Goal: Task Accomplishment & Management: Complete application form

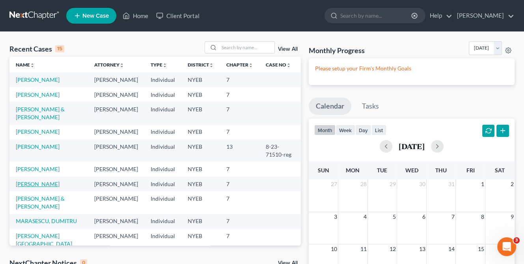
click at [54, 188] on link "[PERSON_NAME]" at bounding box center [38, 184] width 44 height 7
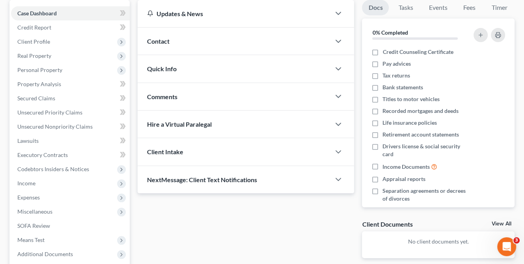
scroll to position [75, 0]
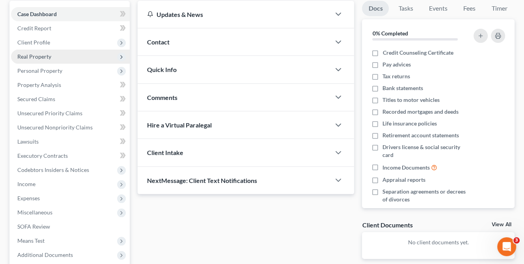
click at [48, 58] on span "Real Property" at bounding box center [34, 56] width 34 height 7
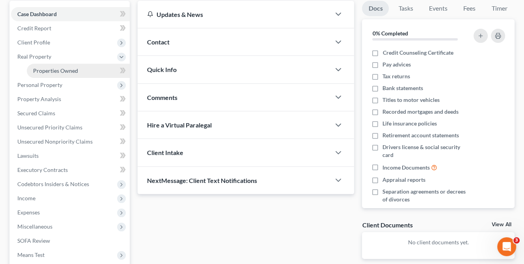
click at [63, 67] on span "Properties Owned" at bounding box center [55, 70] width 45 height 7
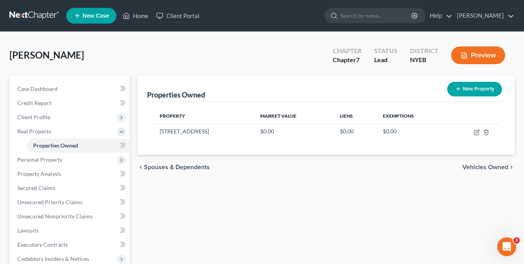
click at [487, 166] on span "Vehicles Owned" at bounding box center [485, 167] width 46 height 6
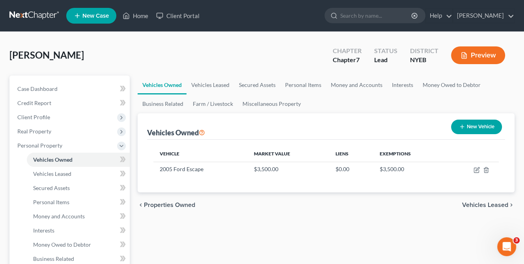
click at [475, 202] on span "Vehicles Leased" at bounding box center [485, 205] width 46 height 6
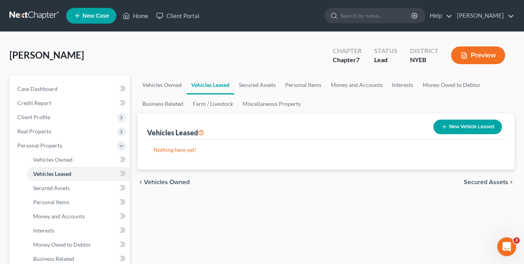
click at [486, 180] on span "Secured Assets" at bounding box center [485, 182] width 45 height 6
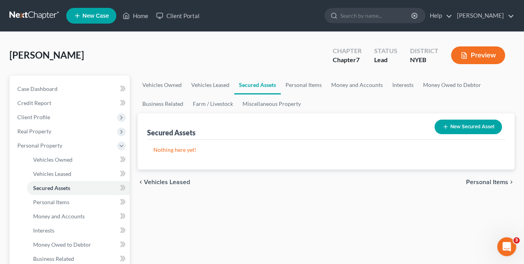
click at [482, 180] on span "Personal Items" at bounding box center [487, 182] width 42 height 6
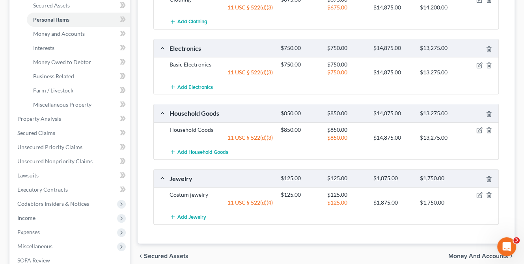
scroll to position [197, 0]
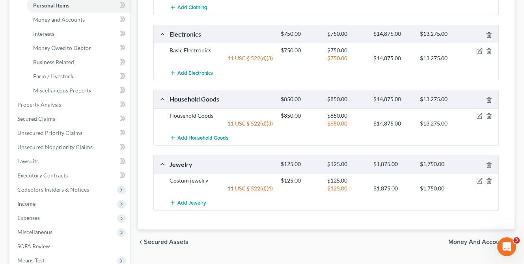
click at [476, 240] on span "Money and Accounts" at bounding box center [478, 242] width 60 height 6
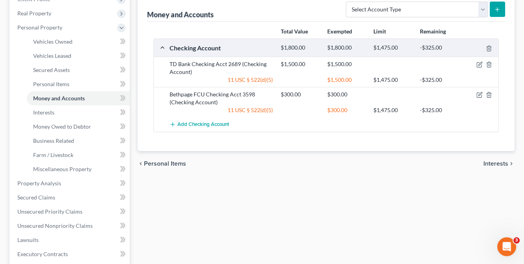
click at [493, 162] on span "Interests" at bounding box center [495, 164] width 25 height 6
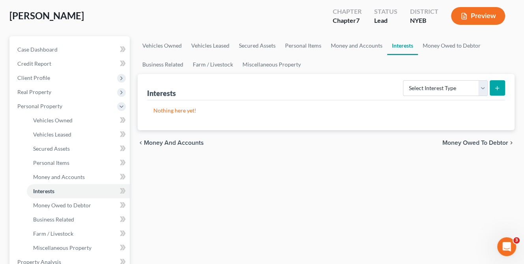
click at [478, 142] on span "Money Owed to Debtor" at bounding box center [475, 143] width 66 height 6
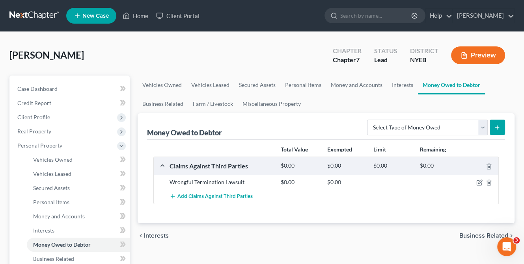
click at [469, 233] on span "Business Related" at bounding box center [483, 236] width 49 height 6
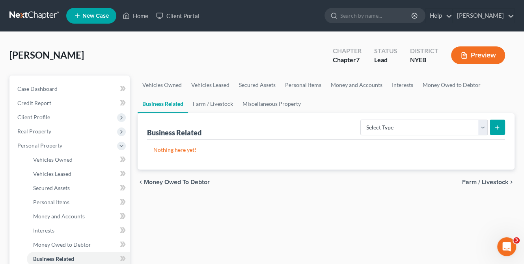
click at [483, 177] on div "chevron_left Money Owed to Debtor Farm / Livestock chevron_right" at bounding box center [326, 182] width 377 height 25
click at [484, 181] on span "Farm / Livestock" at bounding box center [485, 182] width 46 height 6
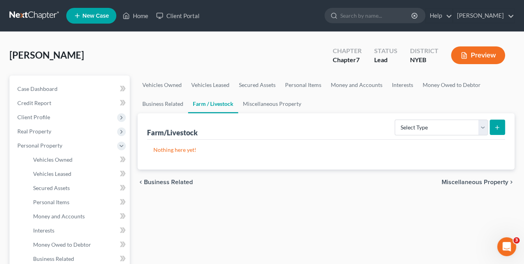
click at [478, 183] on span "Miscellaneous Property" at bounding box center [474, 182] width 67 height 6
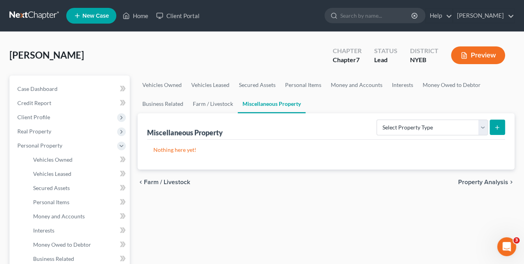
click at [478, 180] on span "Property Analysis" at bounding box center [483, 182] width 50 height 6
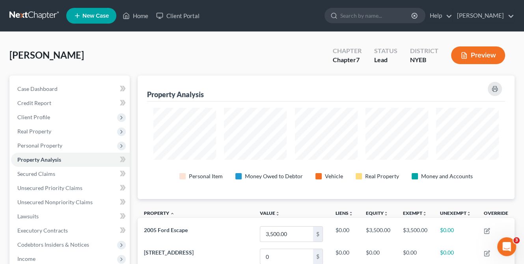
scroll to position [124, 376]
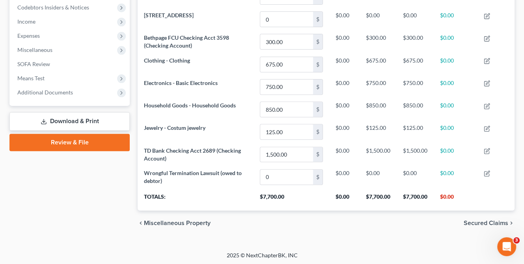
click at [481, 220] on span "Secured Claims" at bounding box center [485, 223] width 45 height 6
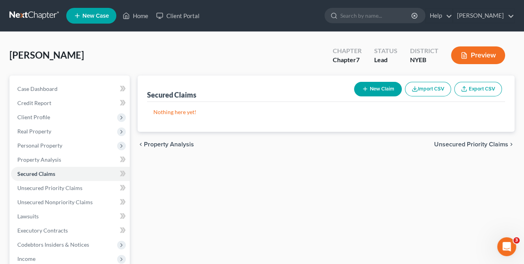
click at [480, 144] on span "Unsecured Priority Claims" at bounding box center [471, 144] width 74 height 6
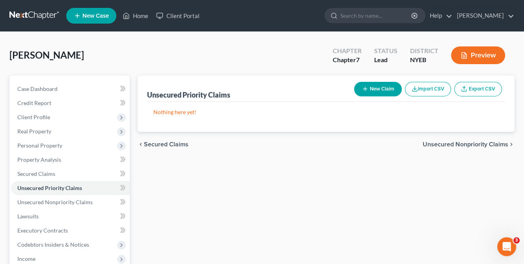
click at [476, 142] on span "Unsecured Nonpriority Claims" at bounding box center [465, 144] width 86 height 6
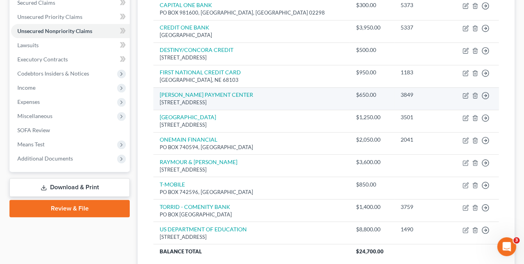
scroll to position [235, 0]
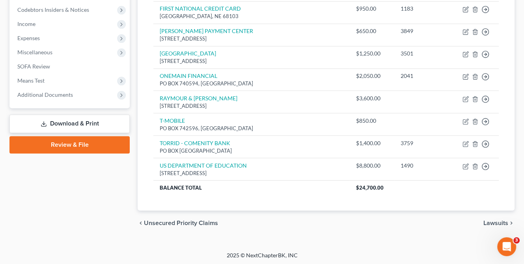
click at [494, 220] on span "Lawsuits" at bounding box center [495, 223] width 25 height 6
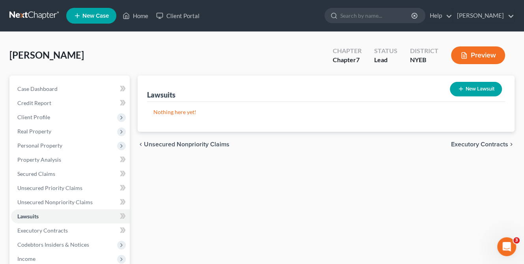
click at [472, 141] on span "Executory Contracts" at bounding box center [479, 144] width 57 height 6
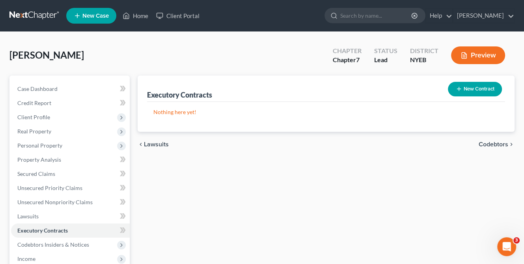
click at [489, 141] on span "Codebtors" at bounding box center [493, 144] width 30 height 6
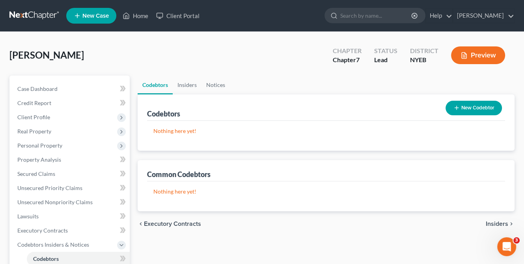
click at [493, 221] on span "Insiders" at bounding box center [496, 224] width 22 height 6
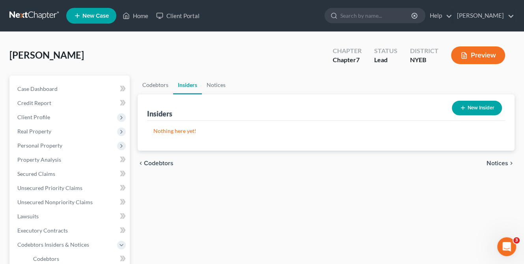
click at [495, 164] on span "Notices" at bounding box center [497, 163] width 22 height 6
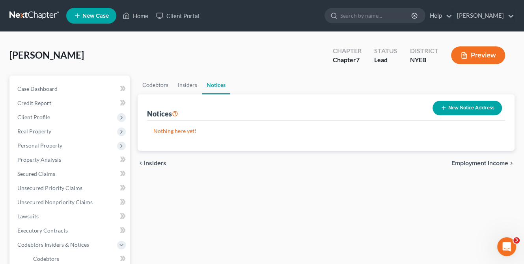
click at [495, 164] on span "Employment Income" at bounding box center [479, 163] width 57 height 6
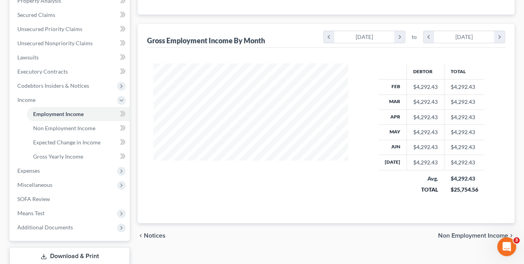
scroll to position [210, 0]
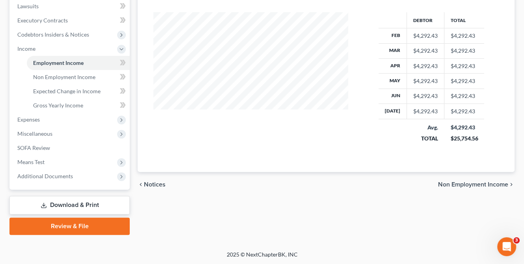
click at [479, 184] on span "Non Employment Income" at bounding box center [473, 185] width 70 height 6
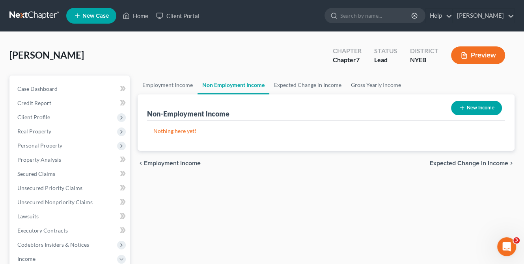
click at [470, 161] on span "Expected Change in Income" at bounding box center [468, 163] width 78 height 6
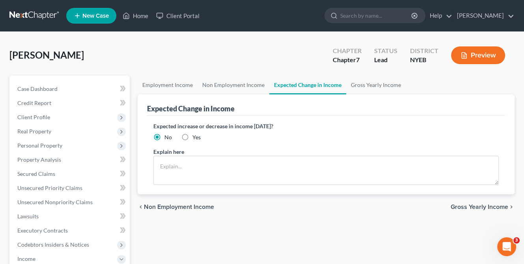
click at [473, 205] on span "Gross Yearly Income" at bounding box center [479, 207] width 58 height 6
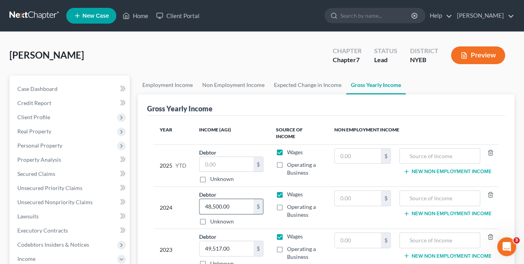
click at [210, 205] on input "48,500.00" at bounding box center [226, 206] width 54 height 15
type input "42,511"
click at [237, 210] on input "42,511" at bounding box center [226, 206] width 54 height 15
type input "47,560"
click at [216, 160] on input "text" at bounding box center [226, 164] width 54 height 15
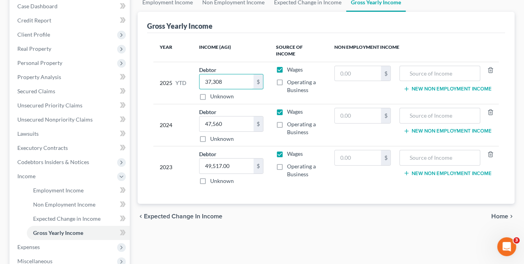
scroll to position [118, 0]
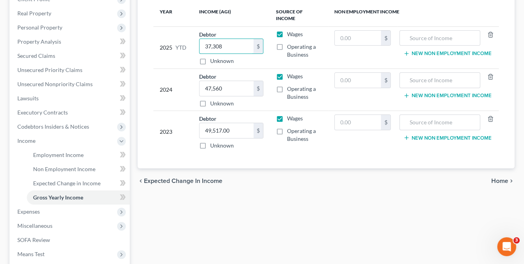
type input "37,308"
click at [504, 181] on span "Home" at bounding box center [499, 181] width 17 height 6
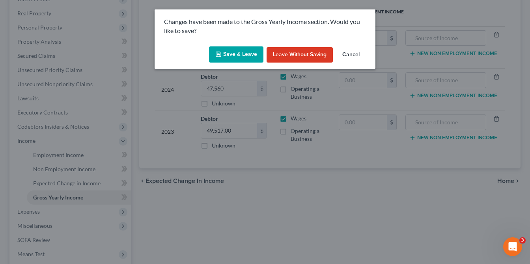
click at [232, 55] on button "Save & Leave" at bounding box center [236, 54] width 54 height 17
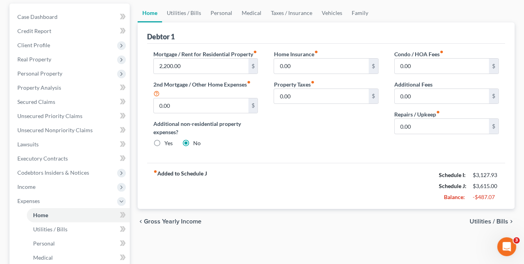
scroll to position [118, 0]
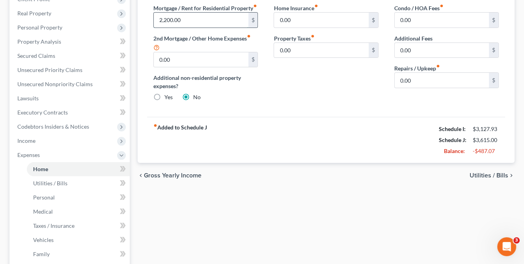
click at [160, 26] on input "2,200.00" at bounding box center [201, 20] width 94 height 15
type input "1,800"
click at [484, 179] on span "Utilities / Bills" at bounding box center [488, 176] width 39 height 6
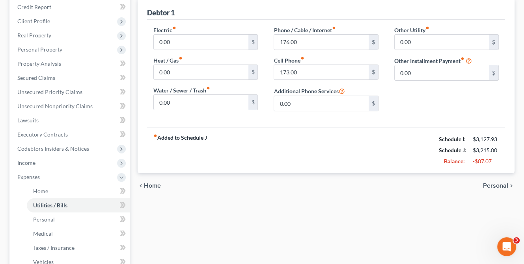
scroll to position [118, 0]
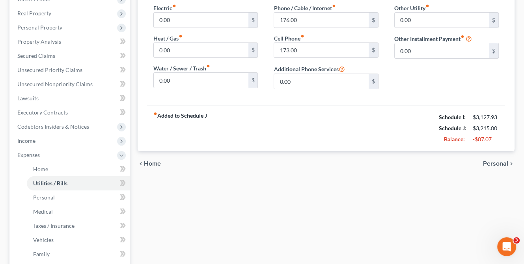
click at [493, 164] on span "Personal" at bounding box center [495, 164] width 25 height 6
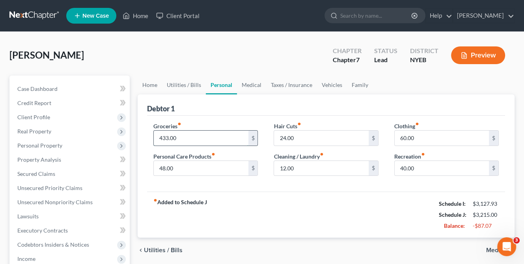
click at [160, 136] on input "433.00" at bounding box center [201, 138] width 94 height 15
type input "360"
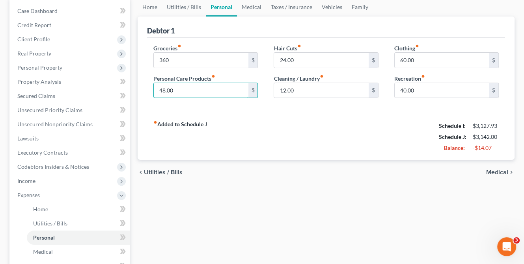
scroll to position [79, 0]
click at [495, 170] on span "Medical" at bounding box center [497, 172] width 22 height 6
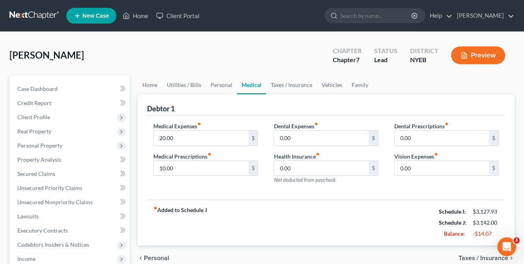
scroll to position [39, 0]
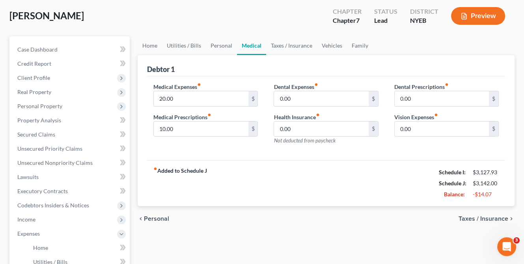
click at [480, 217] on span "Taxes / Insurance" at bounding box center [483, 219] width 50 height 6
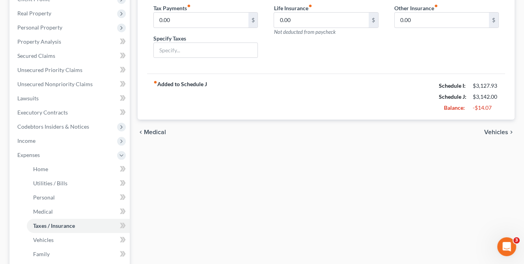
click at [503, 131] on span "Vehicles" at bounding box center [496, 132] width 24 height 6
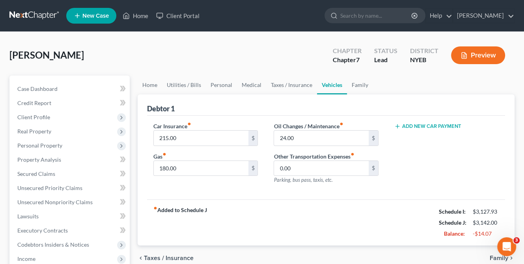
scroll to position [39, 0]
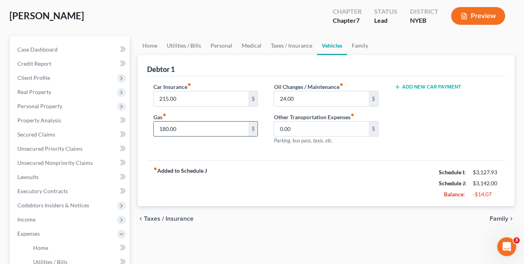
click at [159, 127] on input "180.00" at bounding box center [201, 129] width 94 height 15
type input "160"
click at [401, 229] on div "chevron_left Taxes / Insurance Family chevron_right" at bounding box center [326, 218] width 377 height 25
click at [499, 218] on span "Family" at bounding box center [498, 219] width 19 height 6
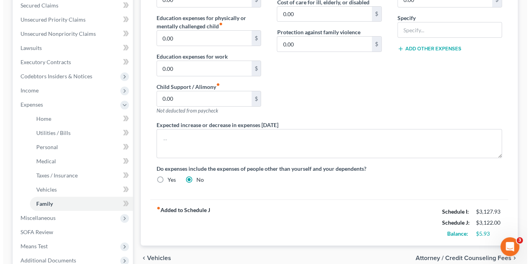
scroll to position [236, 0]
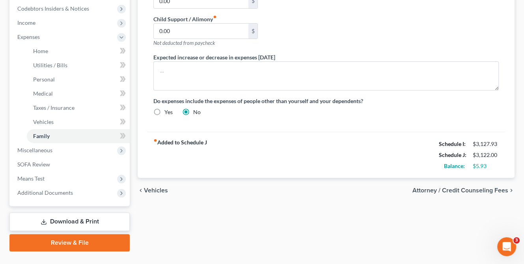
click at [479, 188] on span "Attorney / Credit Counseling Fees" at bounding box center [460, 191] width 96 height 6
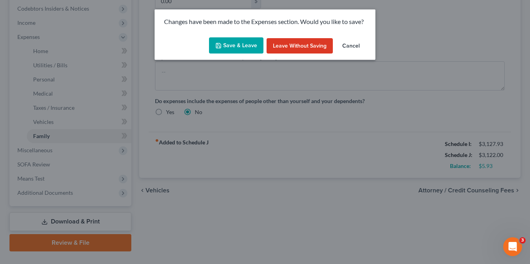
click at [219, 45] on icon "button" at bounding box center [218, 46] width 6 height 6
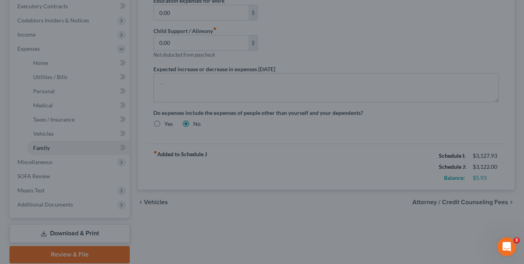
select select "1"
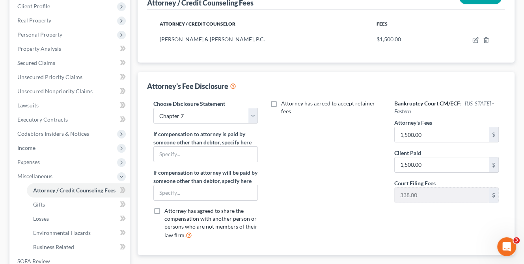
scroll to position [158, 0]
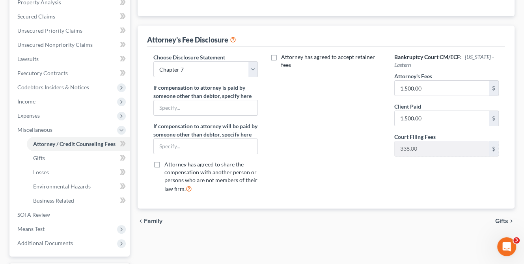
click at [499, 219] on span "Gifts" at bounding box center [501, 221] width 13 height 6
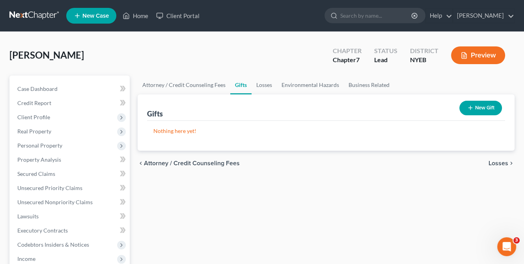
click at [498, 162] on span "Losses" at bounding box center [498, 163] width 20 height 6
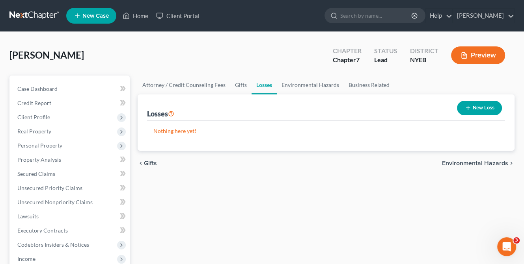
click at [482, 161] on span "Environmental Hazards" at bounding box center [475, 163] width 66 height 6
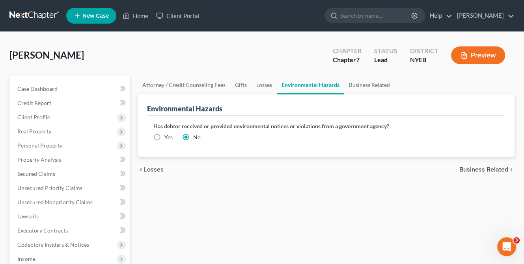
click at [476, 167] on span "Business Related" at bounding box center [483, 170] width 49 height 6
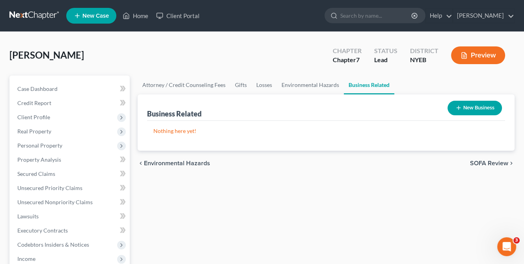
click at [484, 160] on span "SOFA Review" at bounding box center [489, 163] width 38 height 6
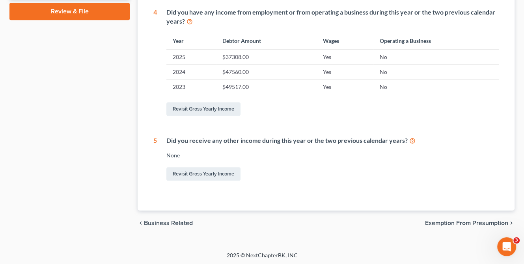
scroll to position [370, 0]
click at [455, 222] on span "Exemption from Presumption" at bounding box center [466, 222] width 83 height 6
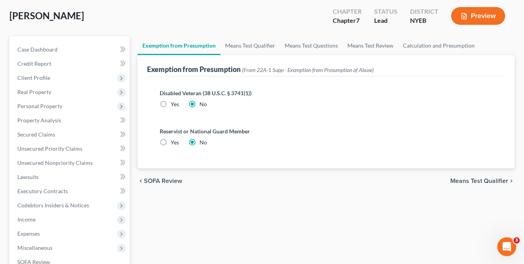
click at [472, 180] on span "Means Test Qualifier" at bounding box center [479, 181] width 58 height 6
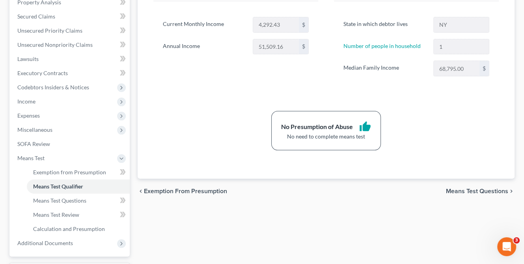
click at [485, 189] on span "Means Test Questions" at bounding box center [477, 191] width 62 height 6
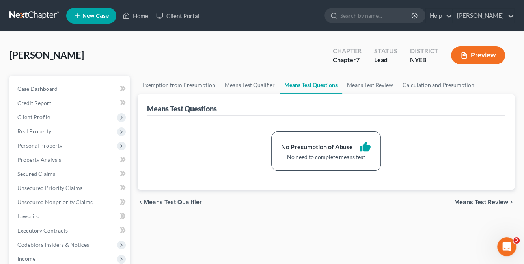
click at [477, 199] on span "Means Test Review" at bounding box center [481, 202] width 54 height 6
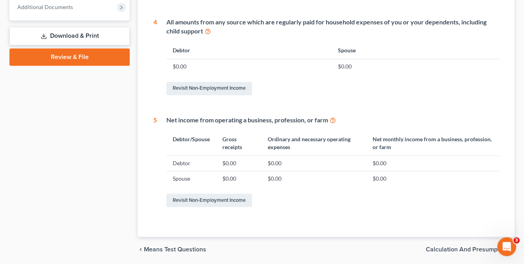
scroll to position [421, 0]
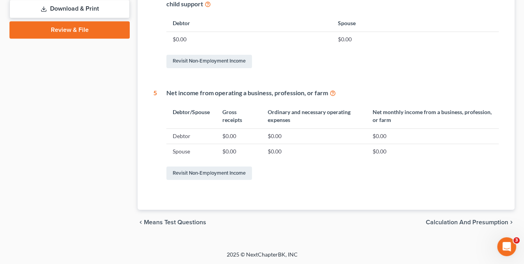
click at [458, 220] on span "Calculation and Presumption" at bounding box center [467, 222] width 82 height 6
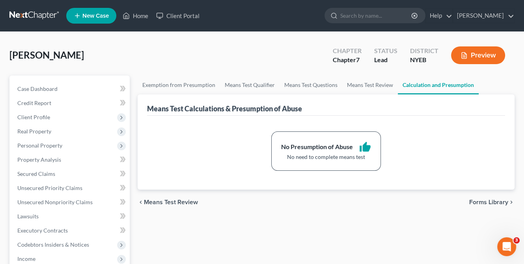
click at [477, 200] on span "Forms Library" at bounding box center [488, 202] width 39 height 6
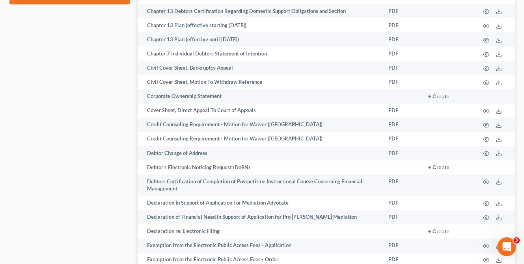
scroll to position [473, 0]
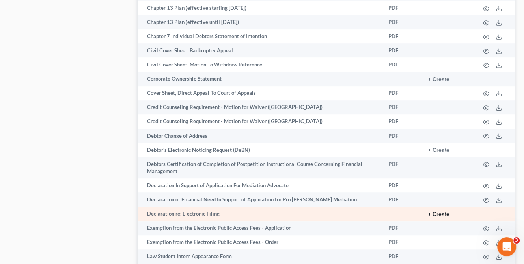
click at [436, 218] on button "+ Create" at bounding box center [438, 215] width 21 height 6
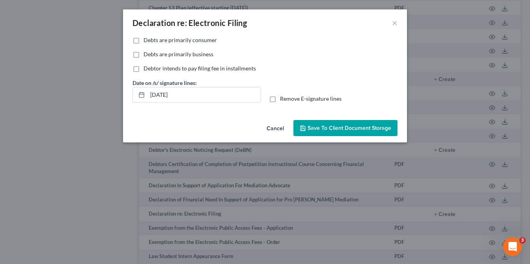
click at [280, 99] on label "Remove E-signature lines" at bounding box center [310, 99] width 61 height 8
click at [283, 99] on input "Remove E-signature lines" at bounding box center [285, 97] width 5 height 5
checkbox input "true"
click at [214, 96] on input "08/19/2025" at bounding box center [203, 94] width 113 height 15
type input "0"
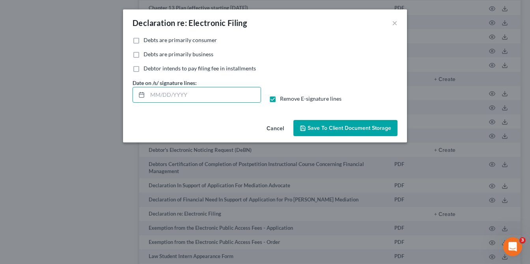
click at [143, 39] on label "Debts are primarily consumer" at bounding box center [179, 40] width 73 height 8
click at [147, 39] on input "Debts are primarily consumer" at bounding box center [149, 38] width 5 height 5
checkbox input "true"
click at [354, 128] on span "Save to Client Document Storage" at bounding box center [349, 128] width 84 height 7
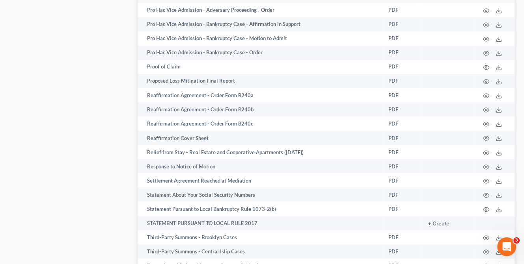
scroll to position [1221, 0]
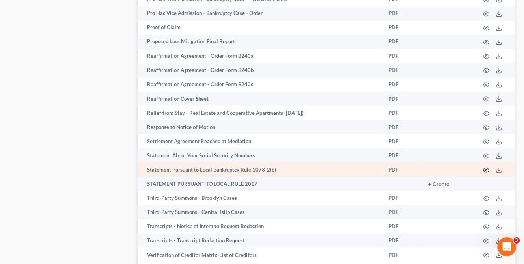
click at [485, 171] on circle "button" at bounding box center [486, 170] width 2 height 2
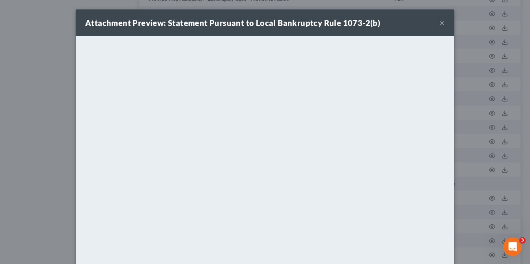
click at [439, 21] on button "×" at bounding box center [442, 22] width 6 height 9
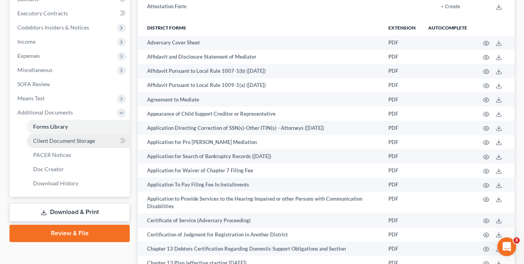
scroll to position [236, 0]
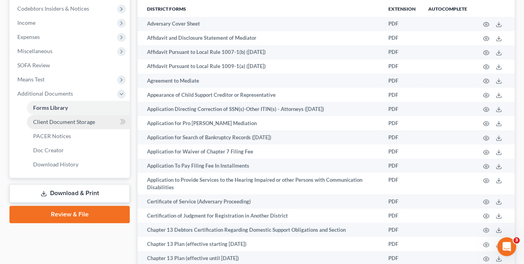
click at [65, 121] on span "Client Document Storage" at bounding box center [64, 122] width 62 height 7
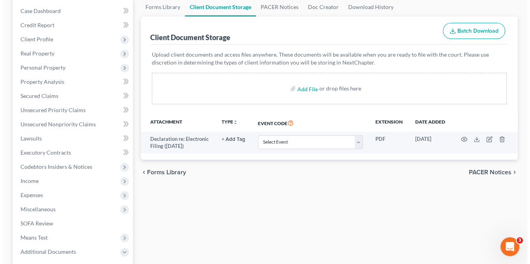
scroll to position [79, 0]
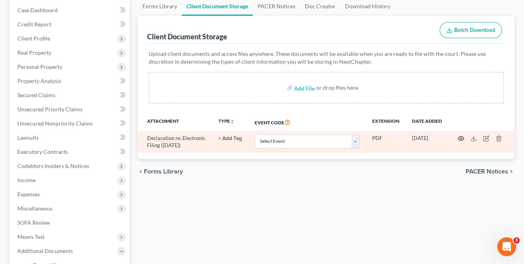
click at [460, 138] on circle "button" at bounding box center [461, 139] width 2 height 2
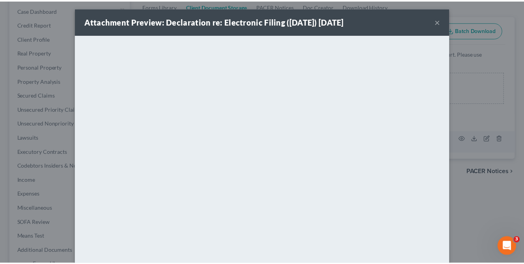
scroll to position [0, 0]
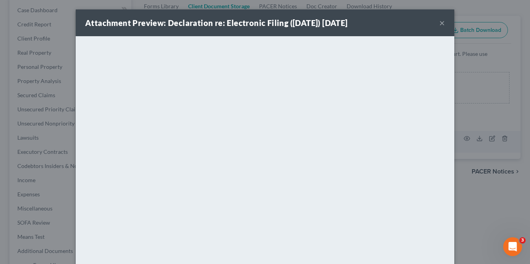
click at [439, 22] on button "×" at bounding box center [442, 22] width 6 height 9
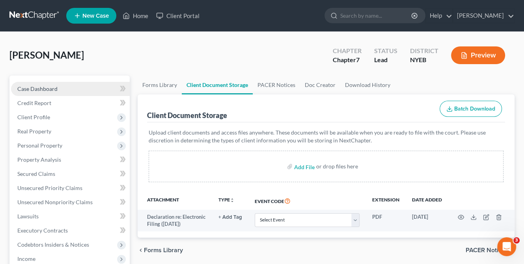
click at [43, 88] on span "Case Dashboard" at bounding box center [37, 89] width 40 height 7
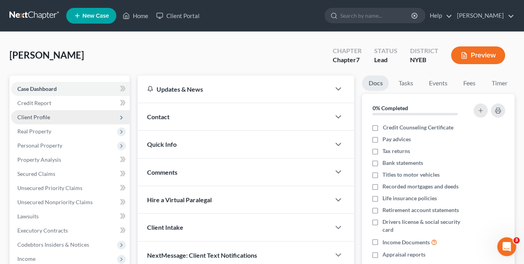
click at [47, 115] on span "Client Profile" at bounding box center [33, 117] width 33 height 7
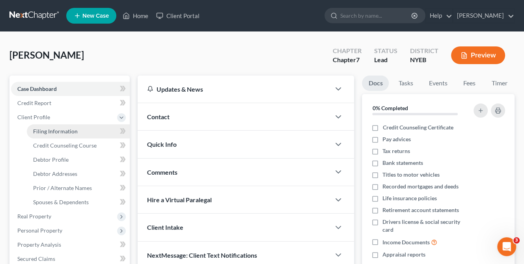
click at [56, 130] on span "Filing Information" at bounding box center [55, 131] width 45 height 7
select select "1"
select select "0"
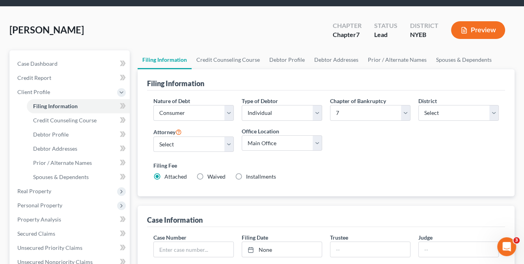
scroll to position [39, 0]
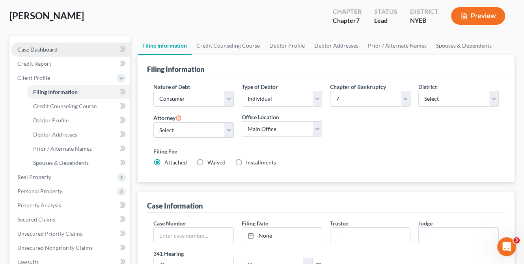
click at [33, 46] on span "Case Dashboard" at bounding box center [37, 49] width 40 height 7
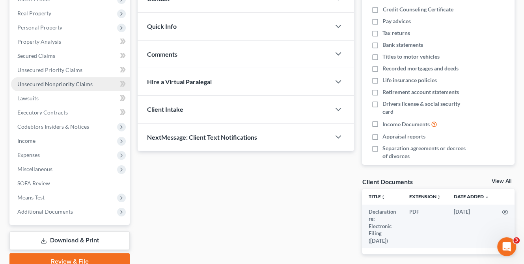
scroll to position [39, 0]
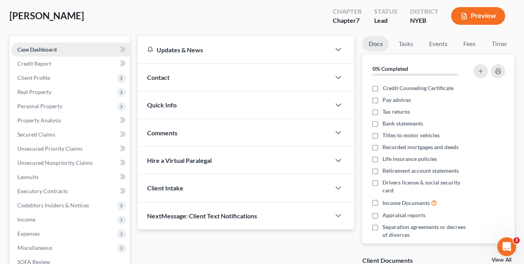
click at [53, 47] on span "Case Dashboard" at bounding box center [36, 49] width 39 height 7
click at [176, 48] on div "Updates & News" at bounding box center [234, 50] width 174 height 8
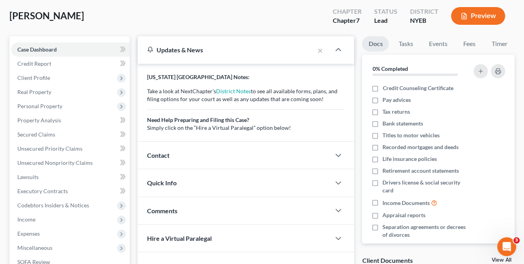
click at [176, 48] on div "Updates & News" at bounding box center [225, 50] width 157 height 8
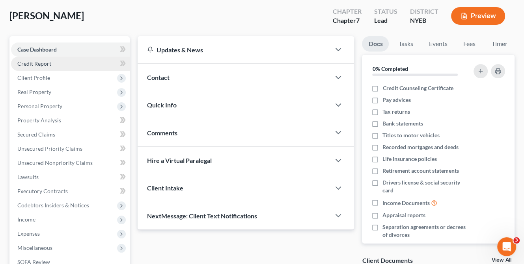
click at [29, 61] on span "Credit Report" at bounding box center [34, 63] width 34 height 7
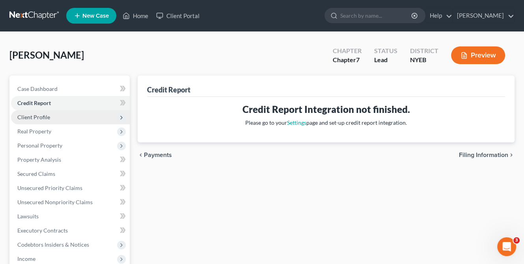
click at [35, 117] on span "Client Profile" at bounding box center [33, 117] width 33 height 7
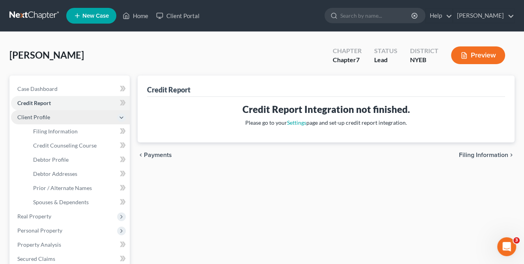
click at [35, 117] on span "Client Profile" at bounding box center [33, 117] width 33 height 7
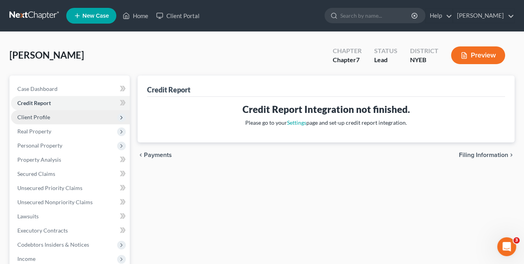
click at [35, 117] on span "Client Profile" at bounding box center [33, 117] width 33 height 7
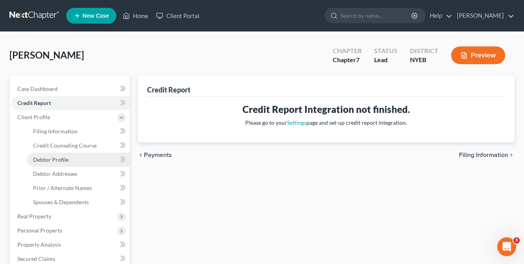
click at [59, 159] on span "Debtor Profile" at bounding box center [50, 159] width 35 height 7
select select "0"
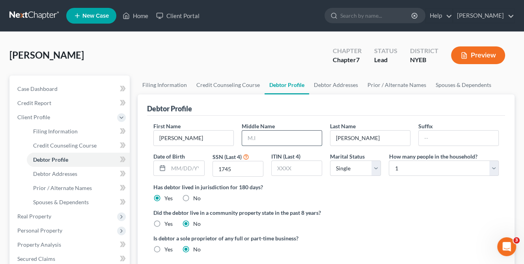
click at [263, 135] on input "text" at bounding box center [282, 138] width 80 height 15
type input "G."
click at [422, 224] on div "Did the debtor live in a community property state in the past 8 years? Yes No" at bounding box center [325, 218] width 345 height 19
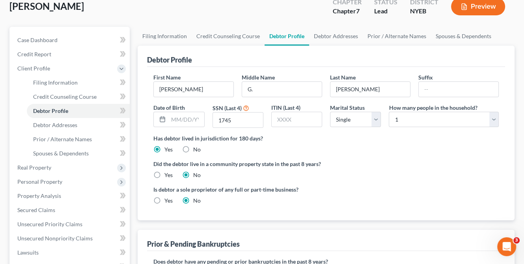
scroll to position [118, 0]
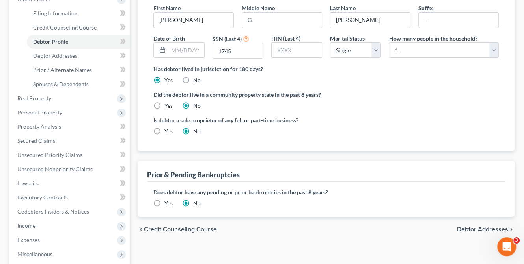
click at [470, 228] on span "Debtor Addresses" at bounding box center [482, 230] width 51 height 6
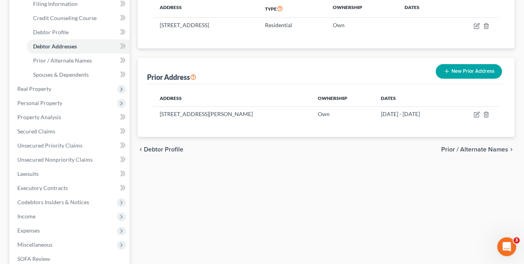
scroll to position [197, 0]
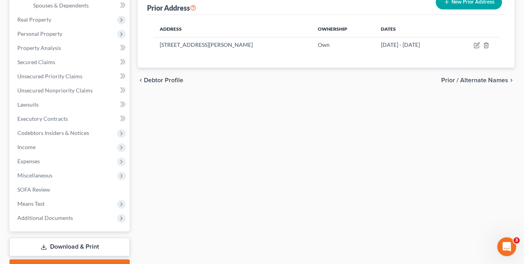
click at [77, 245] on link "Download & Print" at bounding box center [69, 247] width 120 height 19
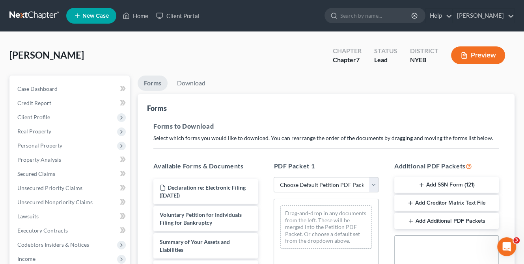
click at [372, 184] on select "Choose Default Petition PDF Packet Complete Bankruptcy Petition (all forms and …" at bounding box center [325, 185] width 104 height 16
select select "0"
click at [273, 177] on select "Choose Default Petition PDF Packet Complete Bankruptcy Petition (all forms and …" at bounding box center [325, 185] width 104 height 16
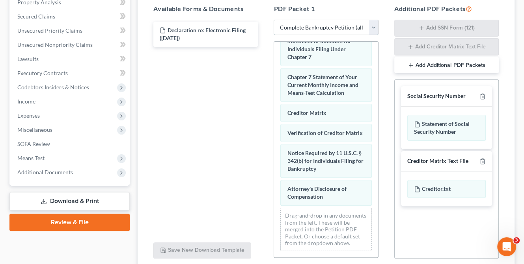
scroll to position [370, 0]
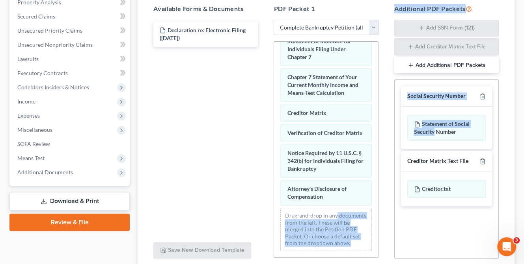
drag, startPoint x: 434, startPoint y: 128, endPoint x: 348, endPoint y: 208, distance: 117.6
click at [348, 208] on div "Available Forms & Documents Declaration re: Electronic Filing (08/19/2025) Save…" at bounding box center [325, 132] width 361 height 268
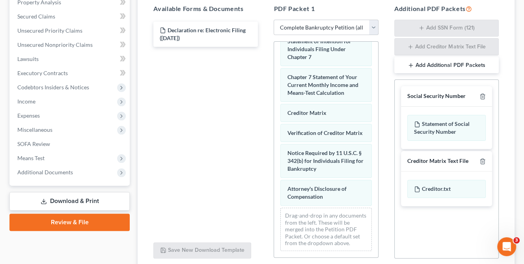
click at [410, 232] on div "Social Security Number Statement of Social Security Number Creditor Matrix Text…" at bounding box center [446, 169] width 104 height 179
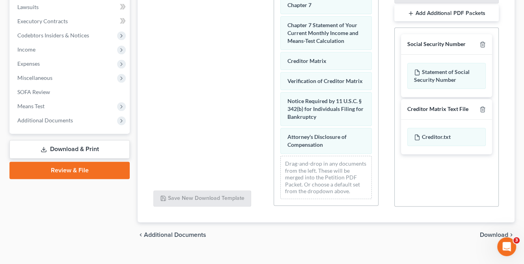
scroll to position [222, 0]
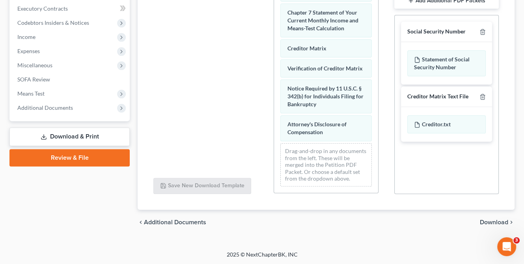
click at [484, 221] on span "Download" at bounding box center [494, 222] width 28 height 6
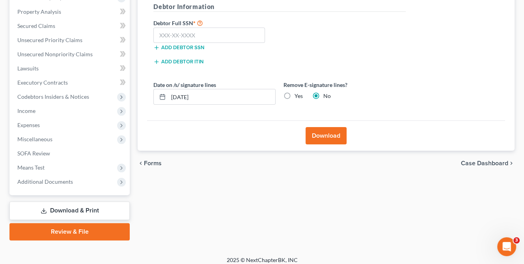
scroll to position [114, 0]
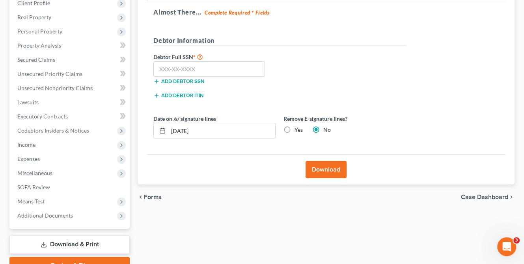
click at [294, 129] on label "Yes" at bounding box center [298, 130] width 8 height 8
click at [297, 129] on input "Yes" at bounding box center [299, 128] width 5 height 5
radio input "true"
radio input "false"
click at [236, 133] on input "08/19/2025" at bounding box center [221, 130] width 107 height 15
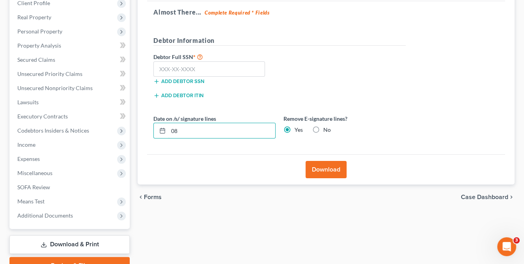
type input "0"
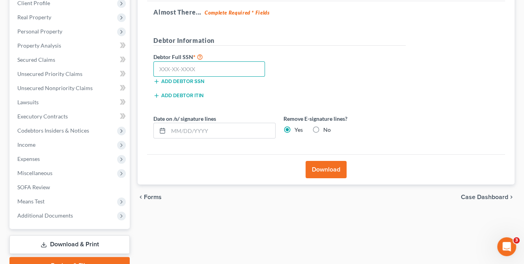
click at [160, 67] on input "text" at bounding box center [209, 69] width 112 height 16
type input "062-70-1745"
click at [324, 171] on button "Download" at bounding box center [325, 169] width 41 height 17
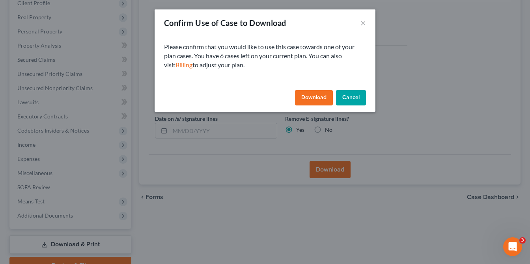
click at [316, 99] on button "Download" at bounding box center [314, 98] width 38 height 16
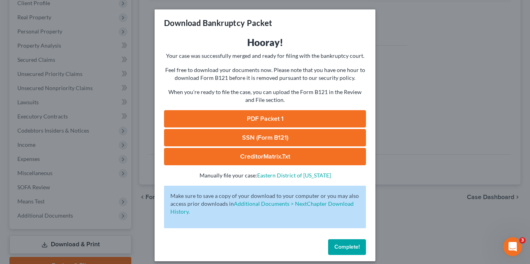
click at [259, 117] on link "PDF Packet 1" at bounding box center [265, 118] width 202 height 17
click at [269, 139] on link "SSN (Form B121)" at bounding box center [265, 137] width 202 height 17
click at [262, 156] on link "CreditorMatrix.txt" at bounding box center [265, 156] width 202 height 17
click at [303, 153] on link "CreditorMatrix.txt" at bounding box center [265, 156] width 202 height 17
click at [342, 245] on span "Complete!" at bounding box center [346, 247] width 25 height 7
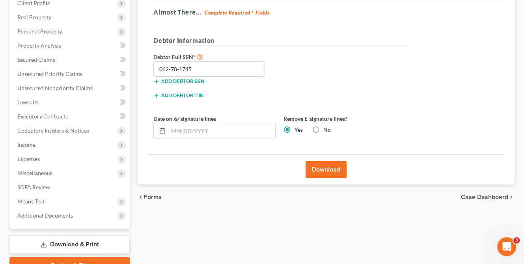
click at [480, 196] on span "Case Dashboard" at bounding box center [484, 197] width 47 height 6
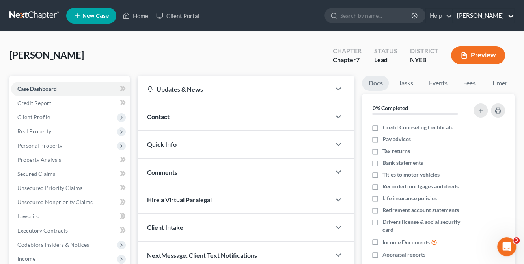
click at [489, 14] on link "[PERSON_NAME]" at bounding box center [483, 16] width 61 height 14
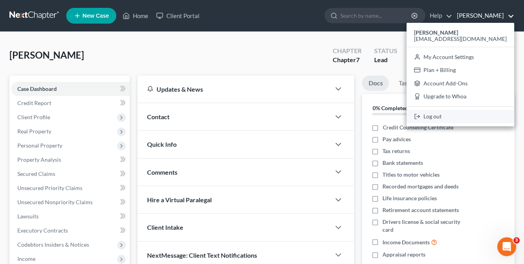
click at [458, 115] on link "Log out" at bounding box center [460, 116] width 108 height 13
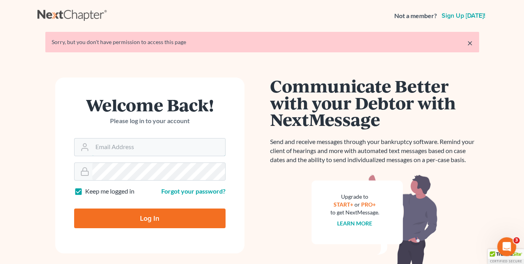
type input "[EMAIL_ADDRESS][DOMAIN_NAME]"
click at [136, 216] on input "Log In" at bounding box center [149, 219] width 151 height 20
type input "Thinking..."
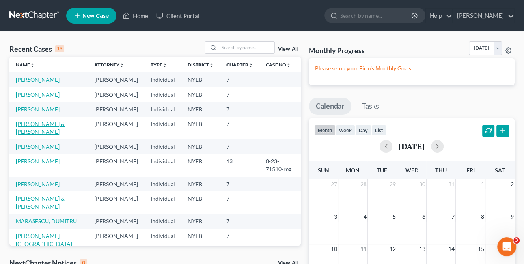
click at [39, 135] on link "[PERSON_NAME] & [PERSON_NAME]" at bounding box center [40, 128] width 49 height 15
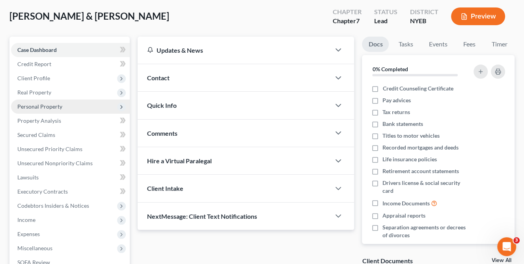
scroll to position [39, 0]
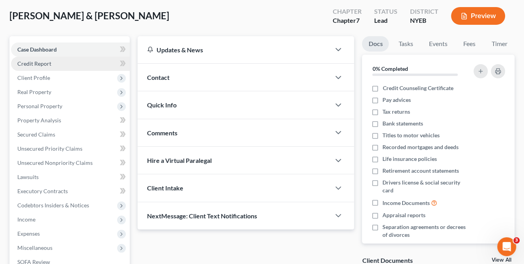
click at [47, 63] on span "Credit Report" at bounding box center [34, 63] width 34 height 7
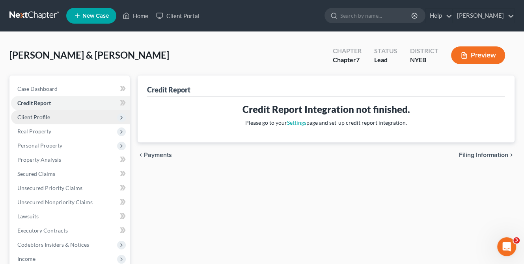
click at [39, 117] on span "Client Profile" at bounding box center [33, 117] width 33 height 7
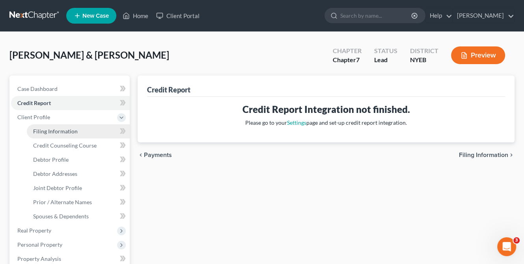
click at [52, 129] on span "Filing Information" at bounding box center [55, 131] width 45 height 7
select select "1"
select select "0"
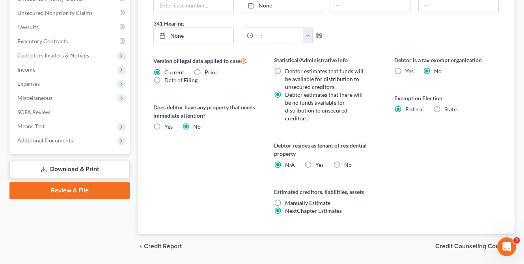
scroll to position [305, 0]
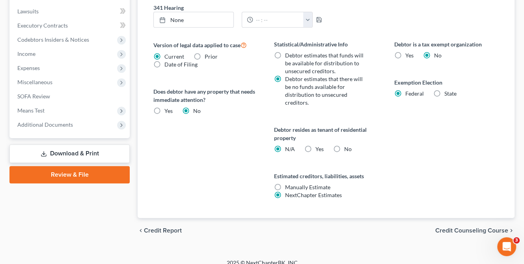
click at [484, 228] on span "Credit Counseling Course" at bounding box center [471, 231] width 73 height 6
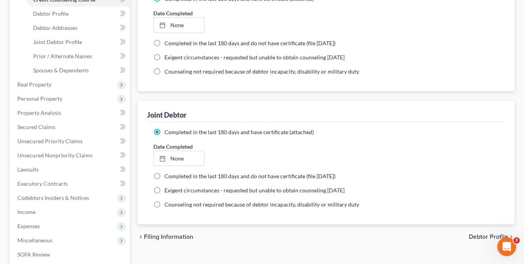
scroll to position [197, 0]
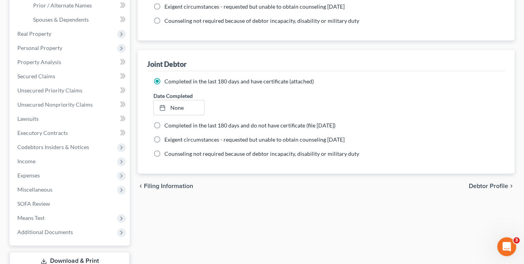
click at [495, 186] on span "Debtor Profile" at bounding box center [488, 186] width 39 height 6
select select "1"
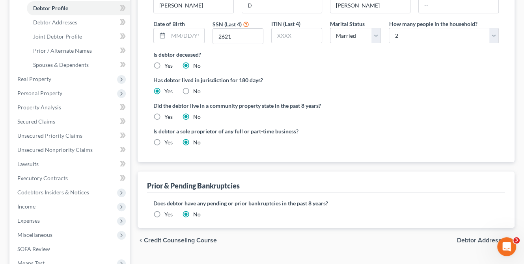
scroll to position [197, 0]
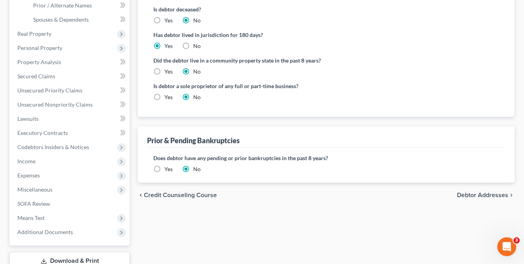
click at [481, 194] on span "Debtor Addresses" at bounding box center [482, 195] width 51 height 6
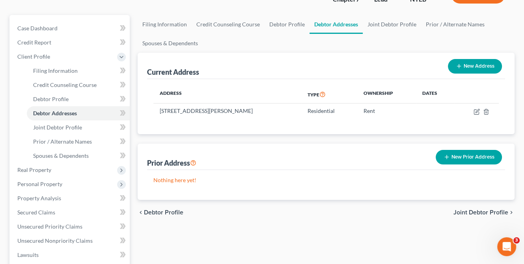
scroll to position [79, 0]
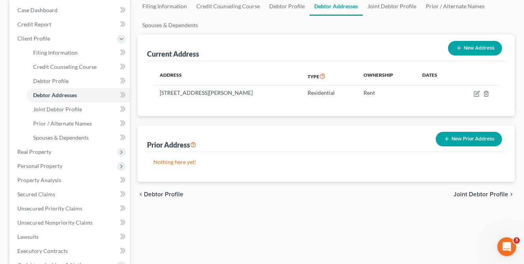
click at [469, 191] on span "Joint Debtor Profile" at bounding box center [480, 194] width 55 height 6
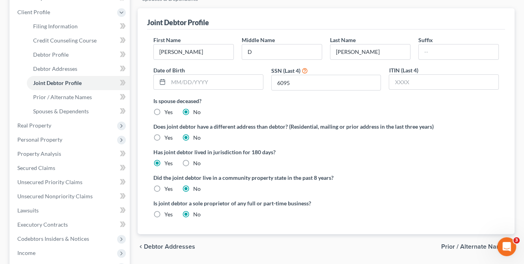
scroll to position [118, 0]
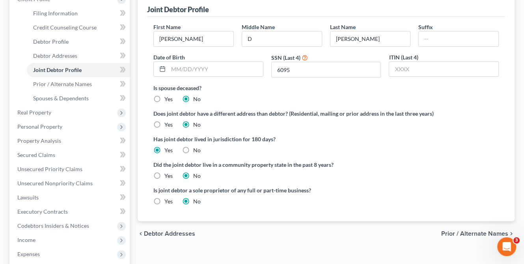
click at [484, 231] on span "Prior / Alternate Names" at bounding box center [474, 234] width 67 height 6
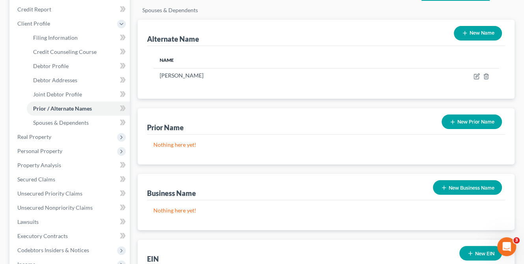
scroll to position [118, 0]
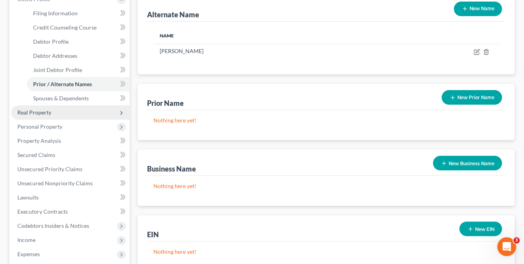
click at [45, 113] on span "Real Property" at bounding box center [34, 112] width 34 height 7
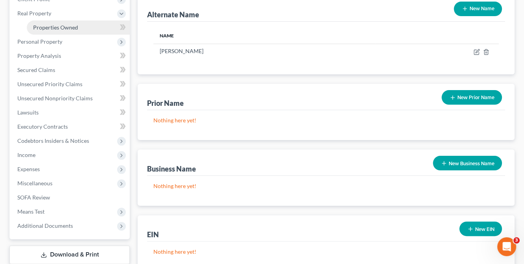
click at [59, 26] on span "Properties Owned" at bounding box center [55, 27] width 45 height 7
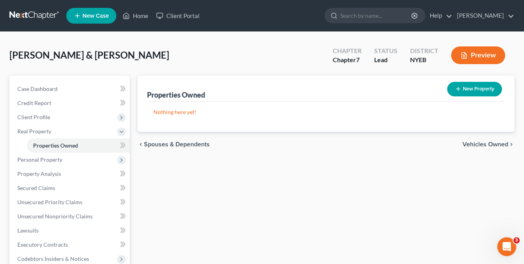
click at [477, 141] on span "Vehicles Owned" at bounding box center [485, 144] width 46 height 6
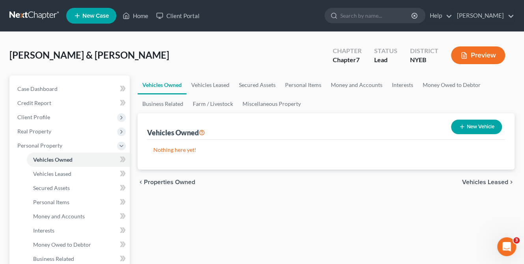
click at [478, 181] on span "Vehicles Leased" at bounding box center [485, 182] width 46 height 6
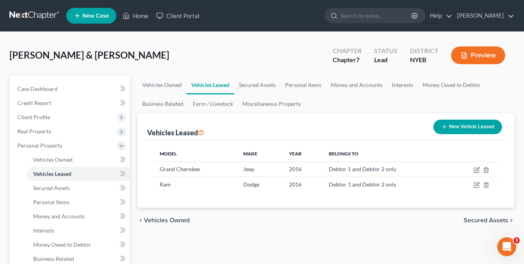
click at [479, 219] on span "Secured Assets" at bounding box center [485, 221] width 45 height 6
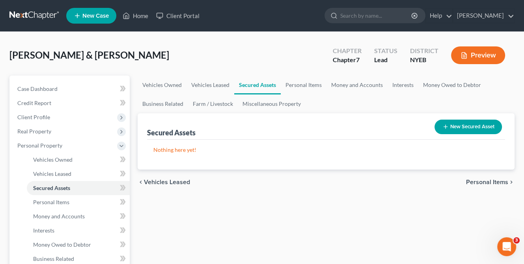
click at [474, 180] on span "Personal Items" at bounding box center [487, 182] width 42 height 6
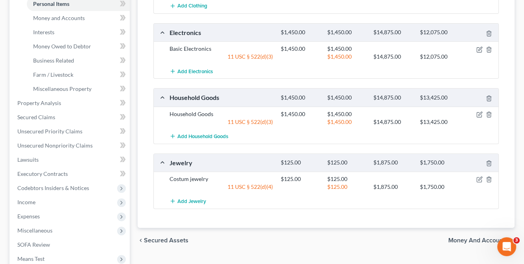
scroll to position [276, 0]
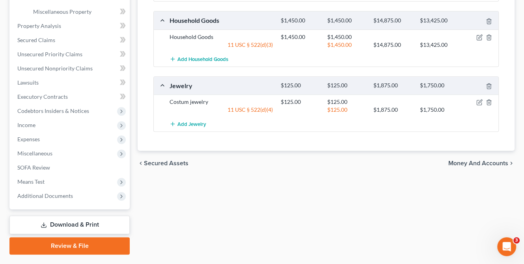
click at [481, 162] on span "Money and Accounts" at bounding box center [478, 163] width 60 height 6
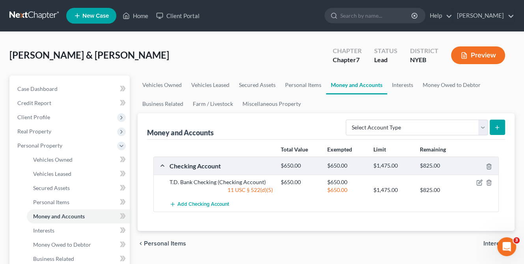
click at [487, 242] on span "Interests" at bounding box center [495, 244] width 25 height 6
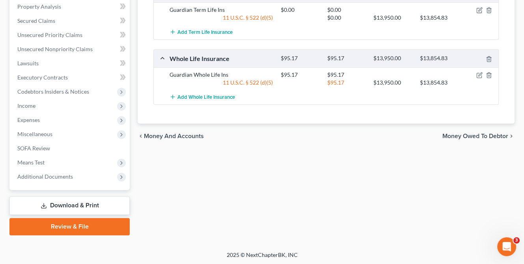
scroll to position [296, 0]
click at [469, 129] on div "chevron_left Money and Accounts Money Owed to Debtor chevron_right" at bounding box center [326, 135] width 377 height 25
click at [467, 133] on span "Money Owed to Debtor" at bounding box center [475, 136] width 66 height 6
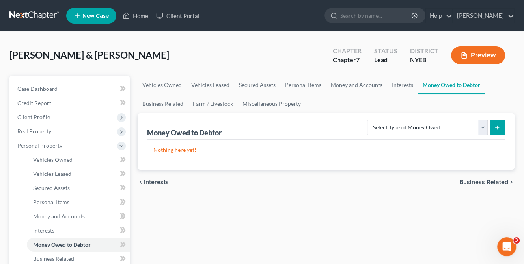
click at [472, 181] on span "Business Related" at bounding box center [483, 182] width 49 height 6
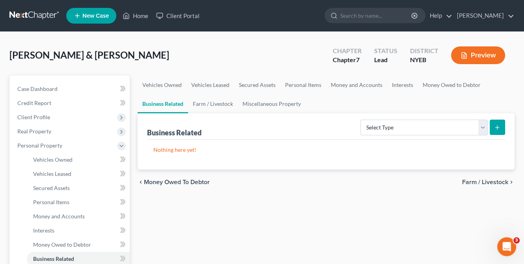
click at [472, 181] on span "Farm / Livestock" at bounding box center [485, 182] width 46 height 6
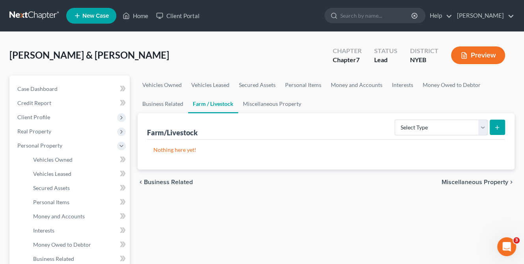
click at [472, 181] on span "Miscellaneous Property" at bounding box center [474, 182] width 67 height 6
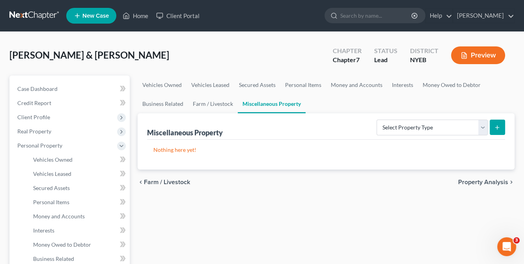
click at [472, 181] on span "Property Analysis" at bounding box center [483, 182] width 50 height 6
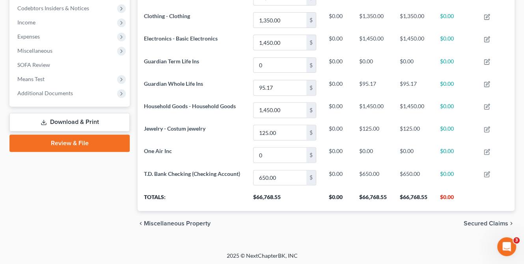
scroll to position [237, 0]
click at [475, 222] on span "Secured Claims" at bounding box center [485, 223] width 45 height 6
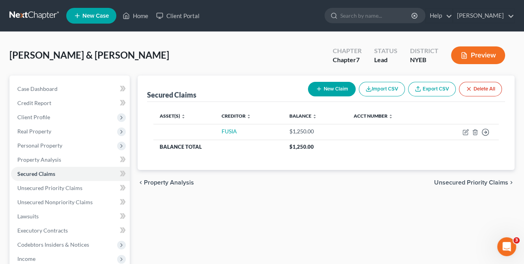
click at [462, 180] on span "Unsecured Priority Claims" at bounding box center [471, 183] width 74 height 6
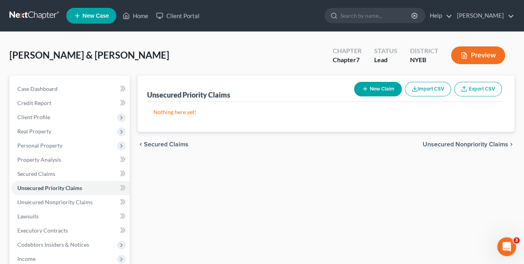
click at [463, 143] on span "Unsecured Nonpriority Claims" at bounding box center [465, 144] width 86 height 6
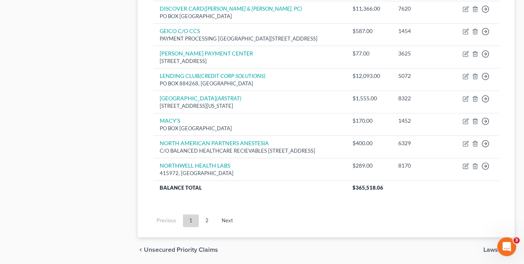
scroll to position [656, 0]
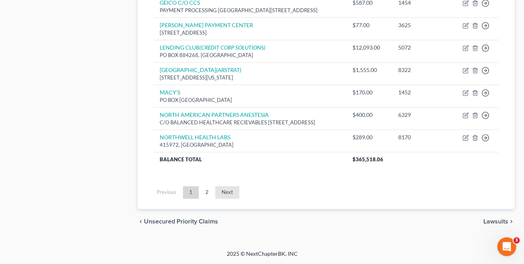
click at [227, 191] on link "Next" at bounding box center [227, 192] width 24 height 13
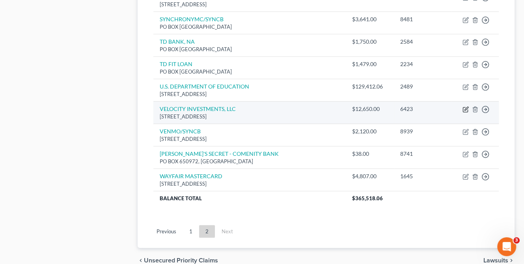
scroll to position [441, 0]
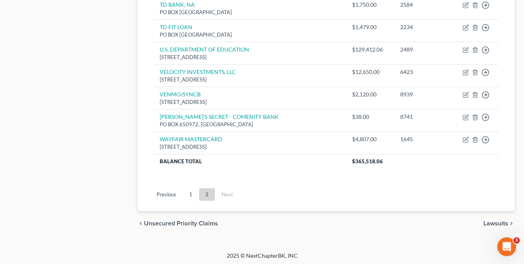
click at [487, 222] on span "Lawsuits" at bounding box center [495, 224] width 25 height 6
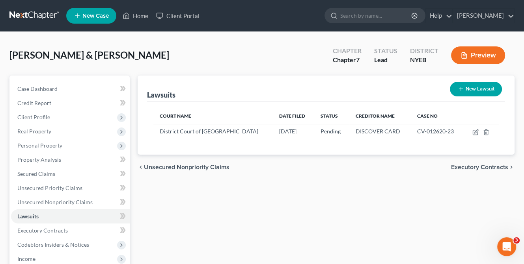
click at [502, 164] on span "Executory Contracts" at bounding box center [479, 167] width 57 height 6
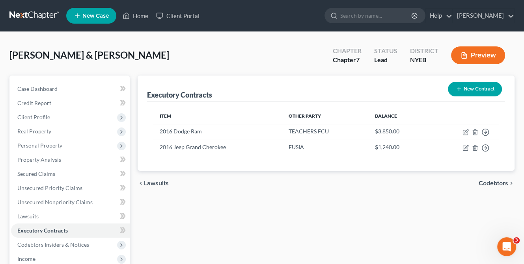
click at [487, 183] on span "Codebtors" at bounding box center [493, 183] width 30 height 6
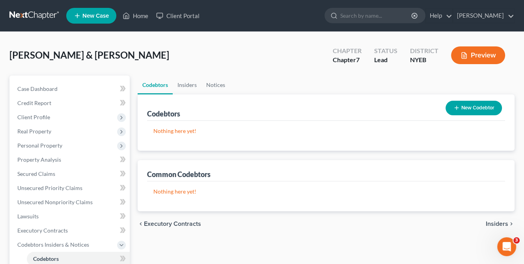
click at [493, 223] on span "Insiders" at bounding box center [496, 224] width 22 height 6
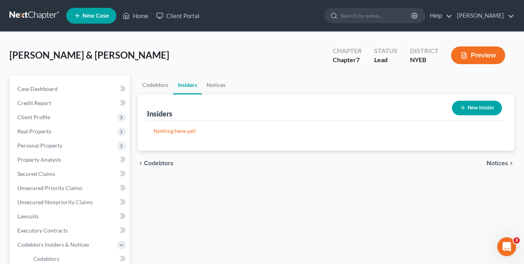
click at [498, 160] on span "Notices" at bounding box center [497, 163] width 22 height 6
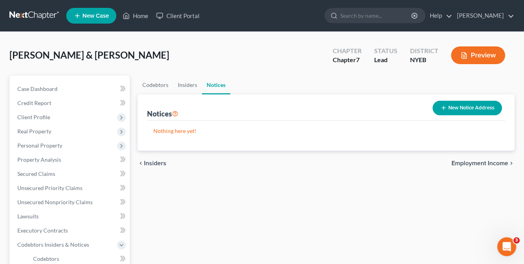
click at [497, 160] on span "Employment Income" at bounding box center [479, 163] width 57 height 6
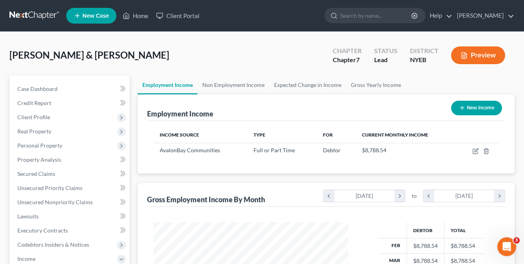
scroll to position [39, 0]
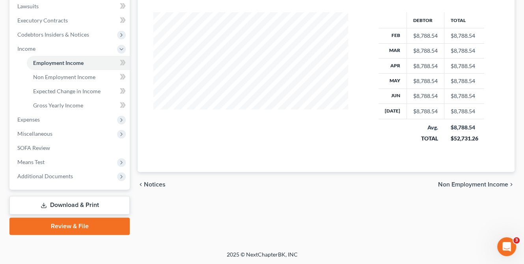
click at [456, 184] on span "Non Employment Income" at bounding box center [473, 185] width 70 height 6
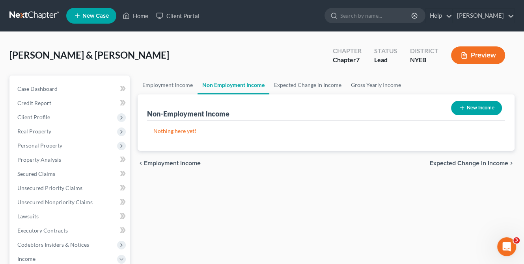
click at [471, 160] on span "Expected Change in Income" at bounding box center [468, 163] width 78 height 6
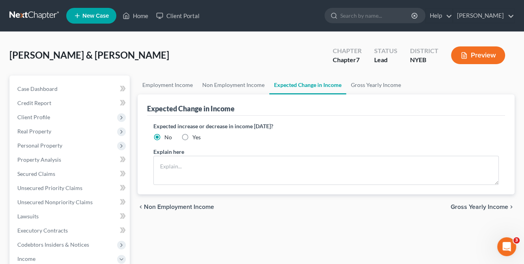
click at [473, 205] on span "Gross Yearly Income" at bounding box center [479, 207] width 58 height 6
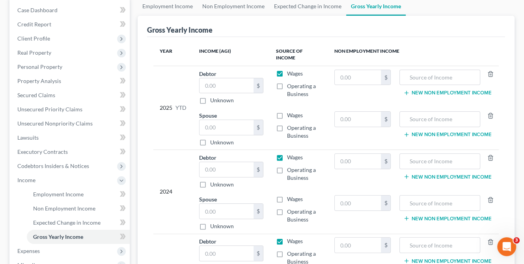
scroll to position [118, 0]
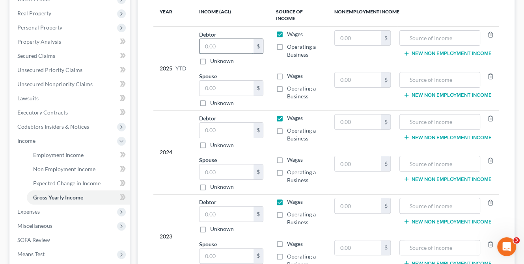
click at [222, 44] on input "text" at bounding box center [226, 46] width 54 height 15
type input "69,344"
click at [231, 130] on input "text" at bounding box center [226, 130] width 54 height 15
type input "77,886"
click at [221, 213] on input "text" at bounding box center [226, 214] width 54 height 15
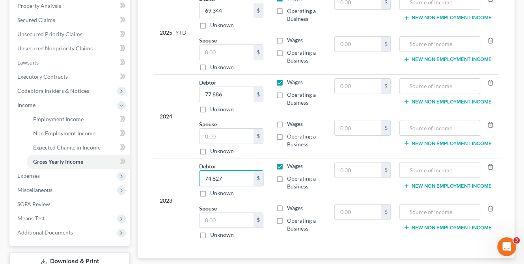
scroll to position [210, 0]
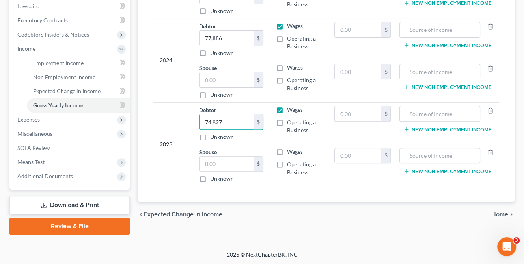
type input "74,827"
click at [498, 214] on span "Home" at bounding box center [499, 215] width 17 height 6
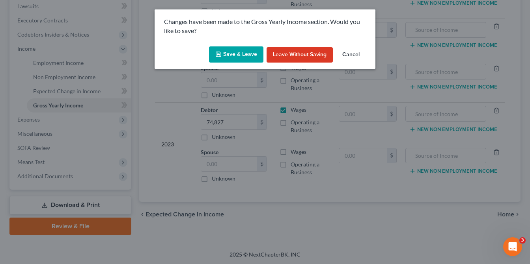
click at [240, 54] on button "Save & Leave" at bounding box center [236, 54] width 54 height 17
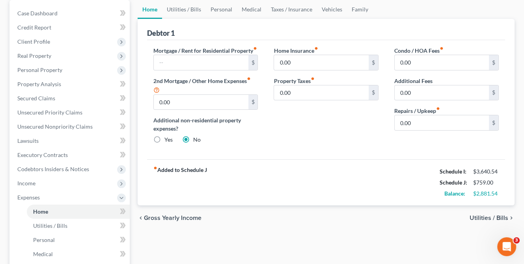
scroll to position [79, 0]
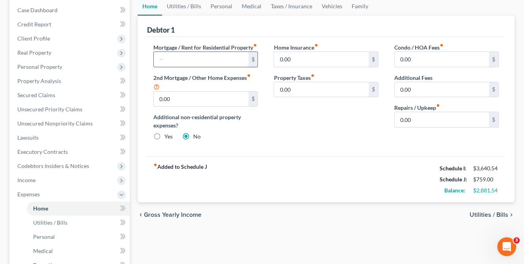
click at [182, 67] on input "text" at bounding box center [201, 59] width 94 height 15
type input "2,200"
click at [480, 218] on span "Utilities / Bills" at bounding box center [488, 215] width 39 height 6
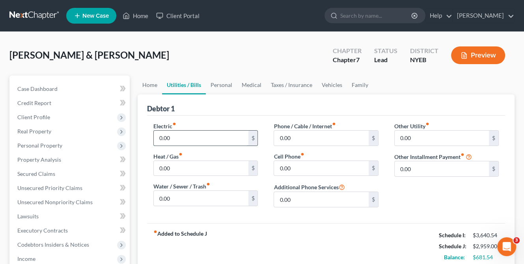
click at [156, 139] on input "0.00" at bounding box center [201, 138] width 94 height 15
type input "180"
type input "146"
type input "168"
click at [159, 167] on input "0.00" at bounding box center [201, 168] width 94 height 15
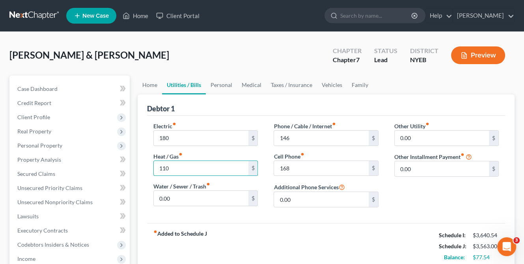
type input "110"
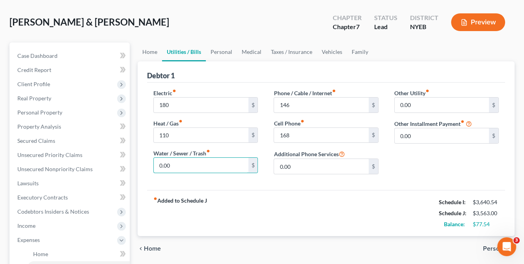
scroll to position [79, 0]
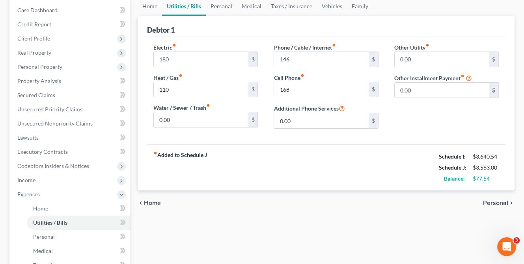
click at [489, 203] on span "Personal" at bounding box center [495, 203] width 25 height 6
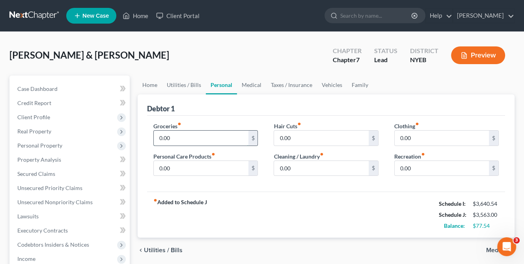
click at [157, 136] on input "0.00" at bounding box center [201, 138] width 94 height 15
type input "650"
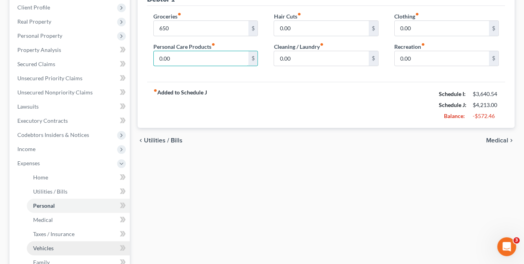
scroll to position [158, 0]
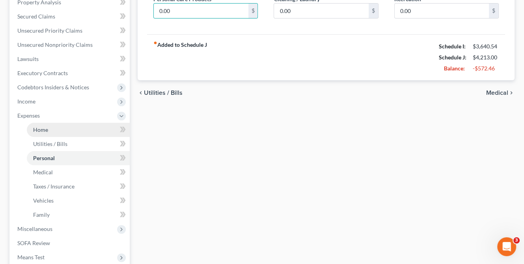
drag, startPoint x: 44, startPoint y: 127, endPoint x: 96, endPoint y: 125, distance: 52.1
click at [44, 127] on span "Home" at bounding box center [40, 129] width 15 height 7
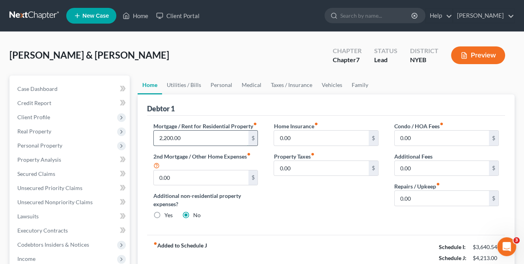
click at [159, 146] on input "2,200.00" at bounding box center [201, 138] width 94 height 15
type input "1,200"
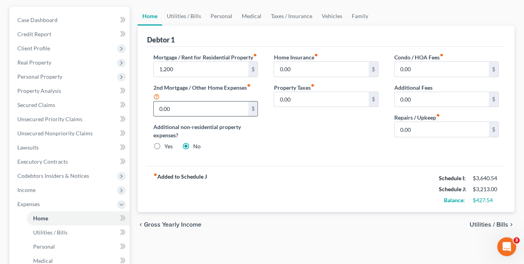
scroll to position [118, 0]
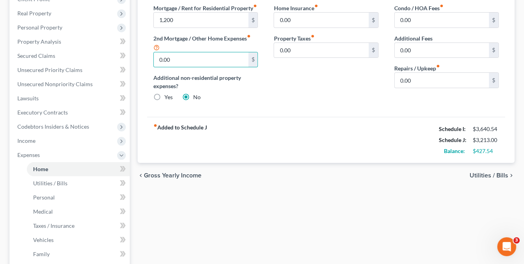
click at [495, 179] on span "Utilities / Bills" at bounding box center [488, 176] width 39 height 6
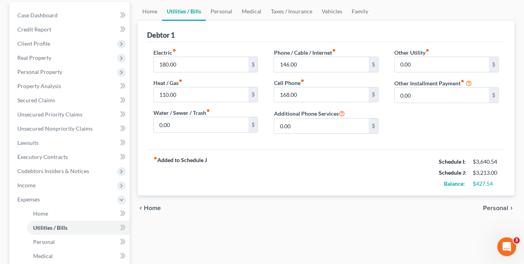
scroll to position [79, 0]
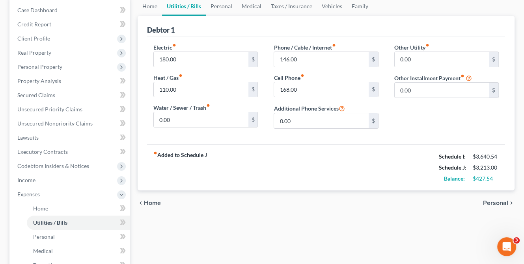
click at [492, 203] on span "Personal" at bounding box center [495, 203] width 25 height 6
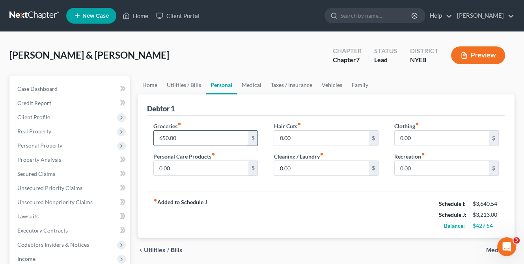
click at [162, 137] on input "650.00" at bounding box center [201, 138] width 94 height 15
type input "0"
type input "720"
type input "40"
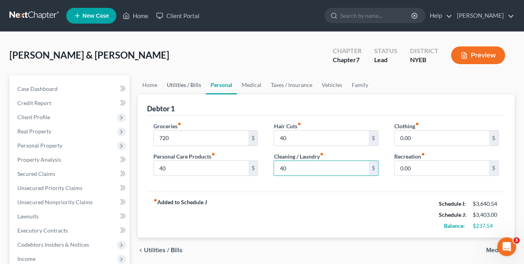
type input "40"
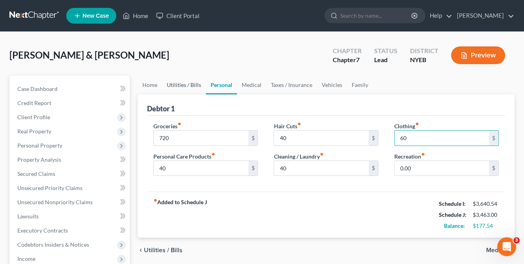
type input "60"
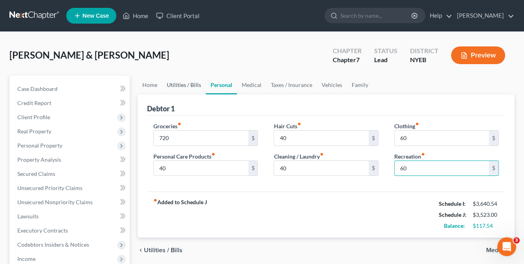
type input "60"
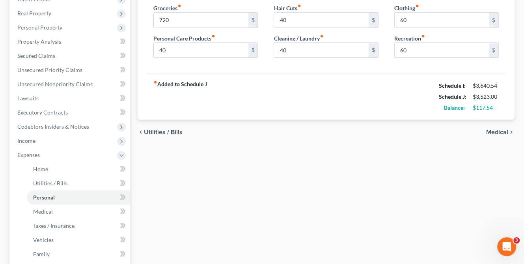
click at [498, 129] on span "Medical" at bounding box center [497, 132] width 22 height 6
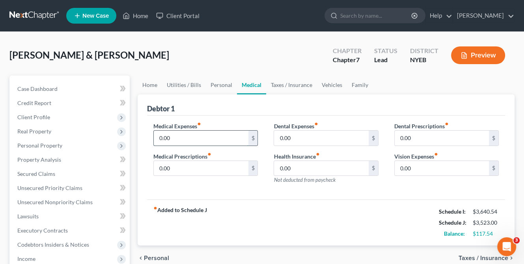
click at [159, 136] on input "0.00" at bounding box center [201, 138] width 94 height 15
type input "40"
click at [288, 223] on div "fiber_manual_record Added to Schedule J Schedule I: $3,640.54 Schedule J: $3,56…" at bounding box center [326, 223] width 358 height 46
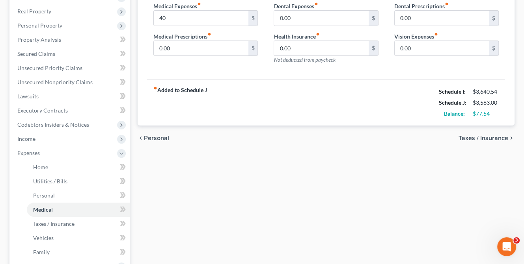
scroll to position [197, 0]
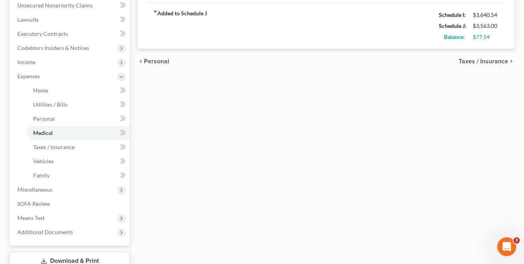
click at [490, 59] on span "Taxes / Insurance" at bounding box center [483, 61] width 50 height 6
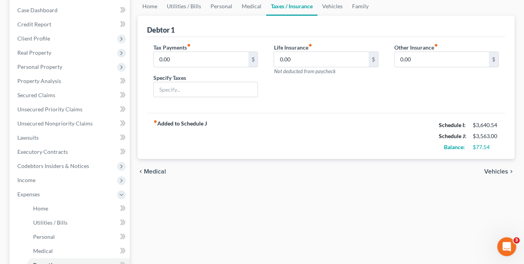
click at [496, 170] on span "Vehicles" at bounding box center [496, 172] width 24 height 6
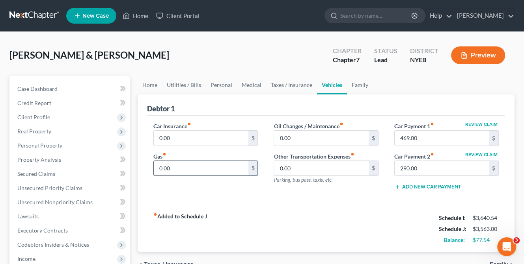
click at [157, 166] on input "0.00" at bounding box center [201, 168] width 94 height 15
type input "100"
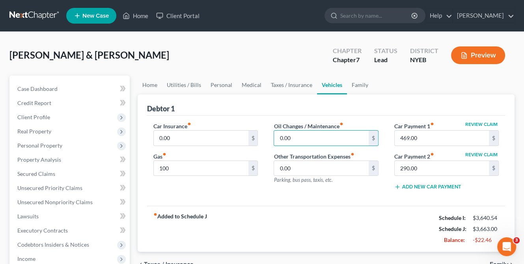
click at [298, 207] on div "fiber_manual_record Added to Schedule J Schedule I: $3,640.54 Schedule J: $3,66…" at bounding box center [326, 229] width 358 height 46
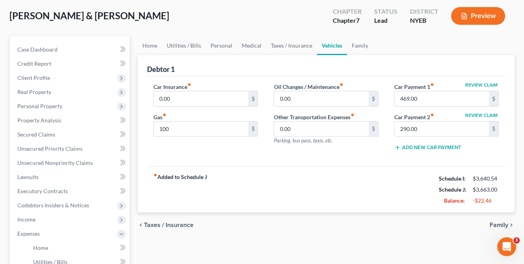
scroll to position [118, 0]
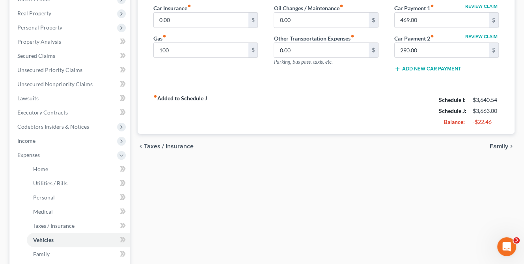
click at [499, 146] on span "Family" at bounding box center [498, 146] width 19 height 6
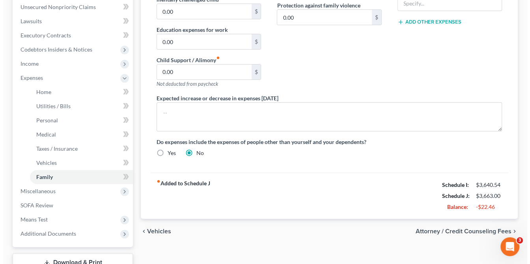
scroll to position [197, 0]
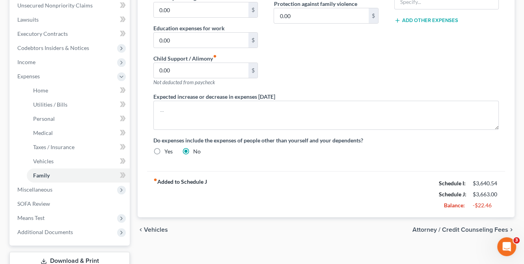
click at [461, 228] on span "Attorney / Credit Counseling Fees" at bounding box center [460, 230] width 96 height 6
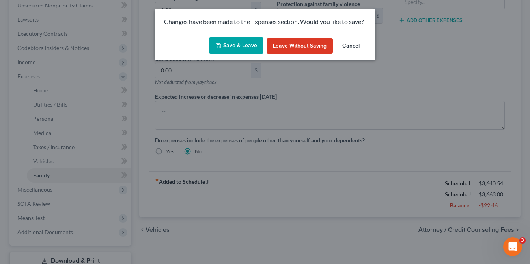
click at [244, 43] on button "Save & Leave" at bounding box center [236, 45] width 54 height 17
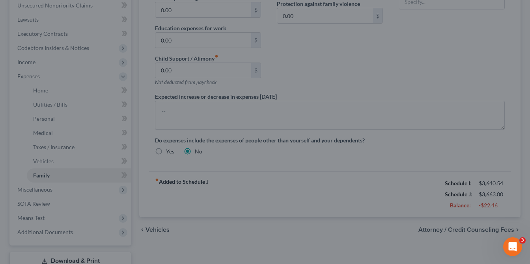
select select "1"
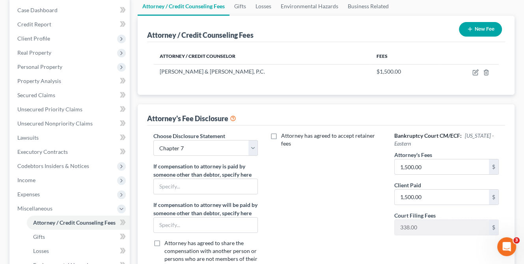
scroll to position [197, 0]
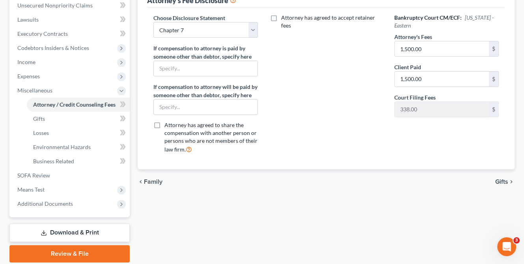
click at [502, 179] on span "Gifts" at bounding box center [501, 182] width 13 height 6
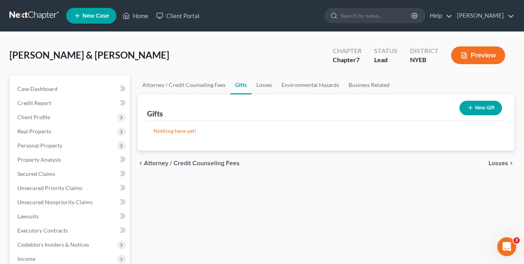
click at [498, 163] on span "Losses" at bounding box center [498, 163] width 20 height 6
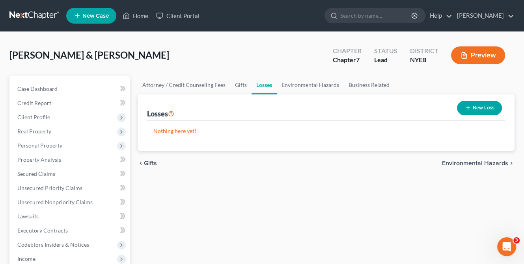
click at [497, 162] on span "Environmental Hazards" at bounding box center [475, 163] width 66 height 6
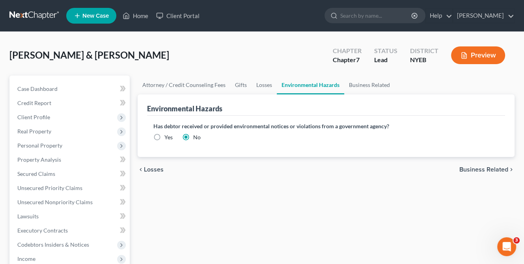
click at [491, 169] on span "Business Related" at bounding box center [483, 170] width 49 height 6
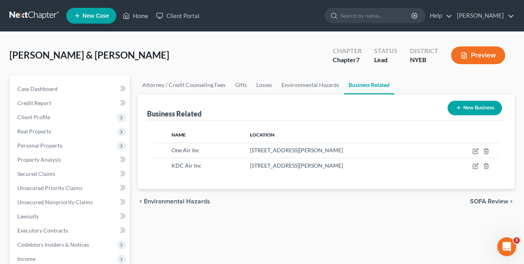
click at [489, 199] on span "SOFA Review" at bounding box center [489, 202] width 38 height 6
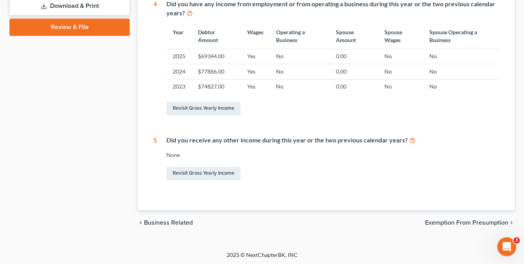
click at [450, 222] on span "Exemption from Presumption" at bounding box center [466, 223] width 83 height 6
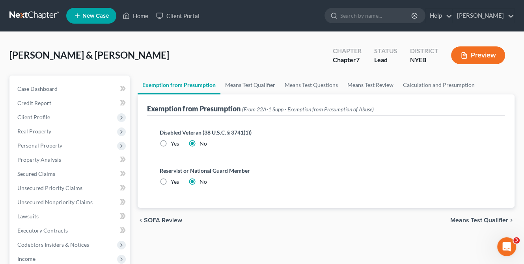
click at [489, 219] on span "Means Test Qualifier" at bounding box center [479, 221] width 58 height 6
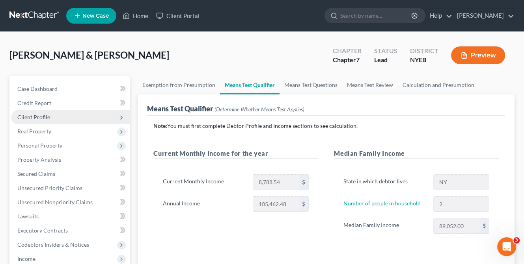
click at [39, 116] on span "Client Profile" at bounding box center [33, 117] width 33 height 7
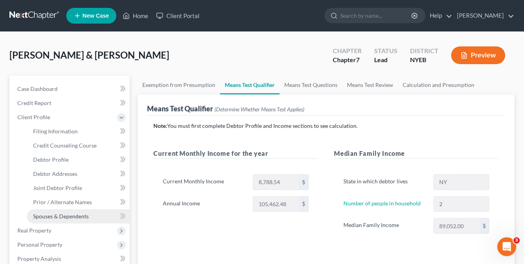
click at [71, 215] on span "Spouses & Dependents" at bounding box center [61, 216] width 56 height 7
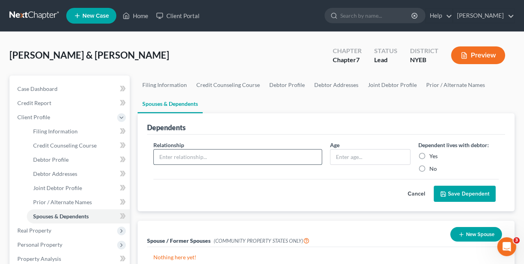
click at [193, 156] on input "text" at bounding box center [238, 157] width 168 height 15
type input "Daughter"
click at [429, 155] on label "Yes" at bounding box center [433, 156] width 8 height 8
click at [432, 155] on input "Yes" at bounding box center [434, 154] width 5 height 5
radio input "true"
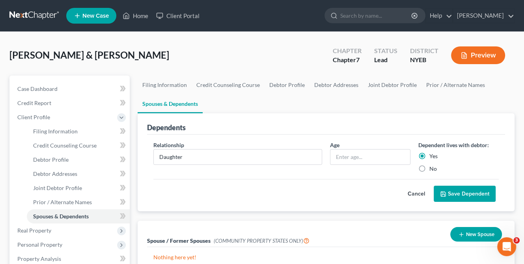
click at [472, 192] on button "Save Dependent" at bounding box center [464, 194] width 62 height 17
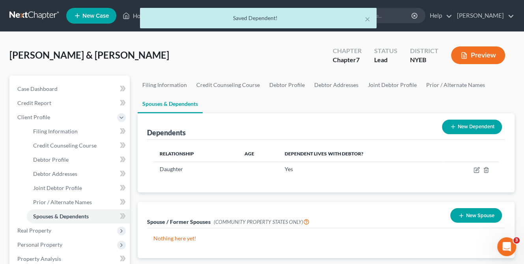
click at [456, 126] on button "New Dependent" at bounding box center [472, 127] width 60 height 15
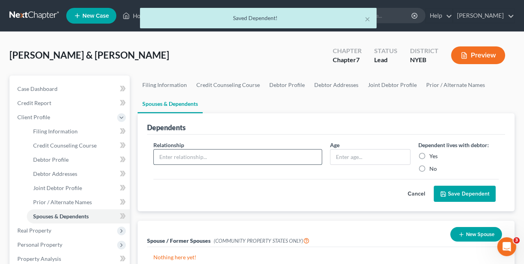
click at [169, 159] on input "text" at bounding box center [238, 157] width 168 height 15
type input "Son"
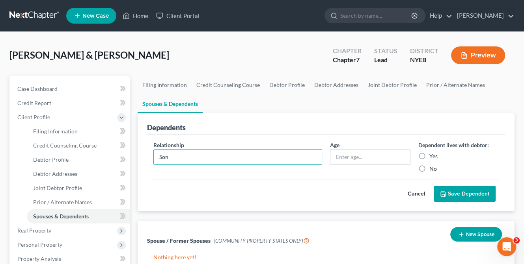
click at [429, 154] on label "Yes" at bounding box center [433, 156] width 8 height 8
click at [432, 154] on input "Yes" at bounding box center [434, 154] width 5 height 5
radio input "true"
click at [455, 190] on button "Save Dependent" at bounding box center [464, 194] width 62 height 17
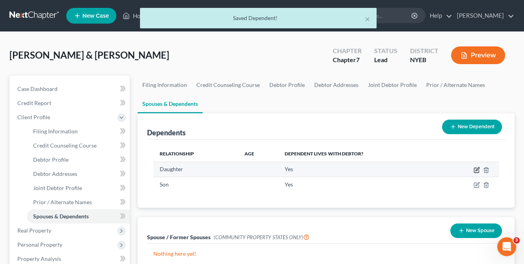
click at [474, 169] on icon "button" at bounding box center [476, 170] width 6 height 6
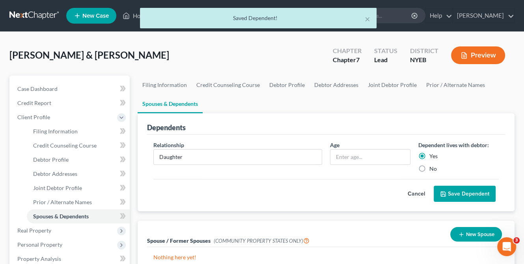
click at [474, 189] on button "Save Dependent" at bounding box center [464, 194] width 62 height 17
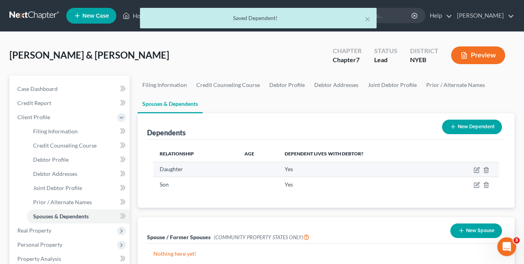
scroll to position [79, 0]
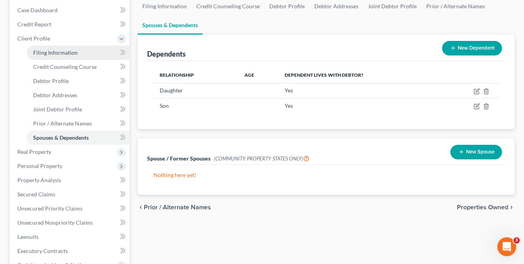
click at [42, 49] on span "Filing Information" at bounding box center [55, 52] width 45 height 7
select select "1"
select select "0"
select select "53"
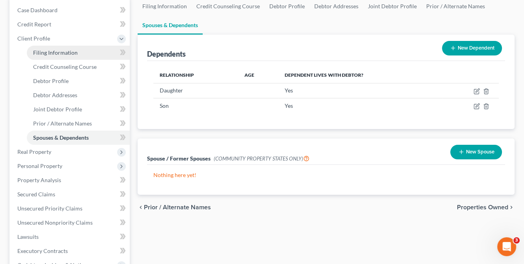
select select "0"
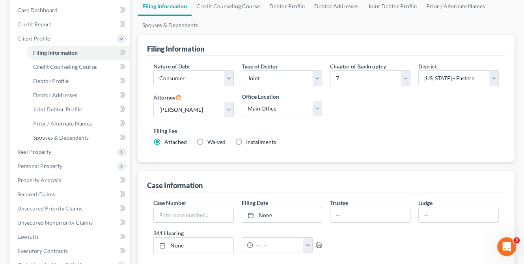
scroll to position [236, 0]
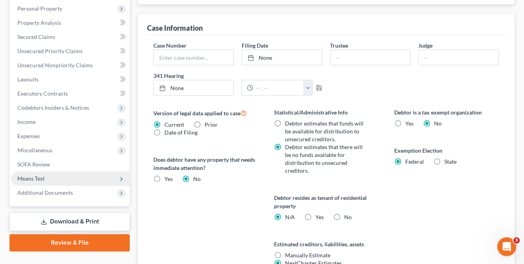
click at [33, 175] on span "Means Test" at bounding box center [30, 178] width 27 height 7
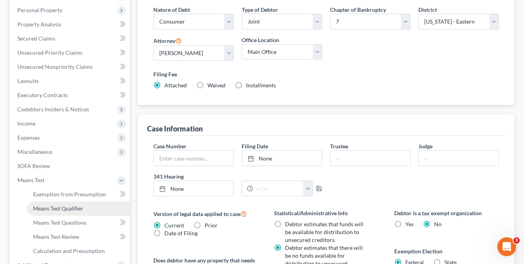
scroll to position [137, 0]
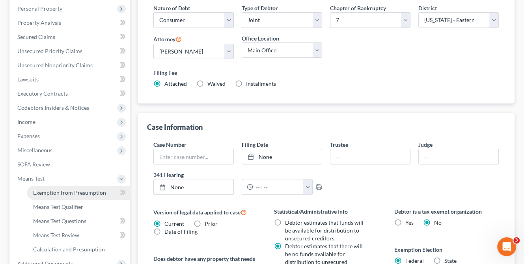
click at [61, 193] on span "Exemption from Presumption" at bounding box center [69, 193] width 73 height 7
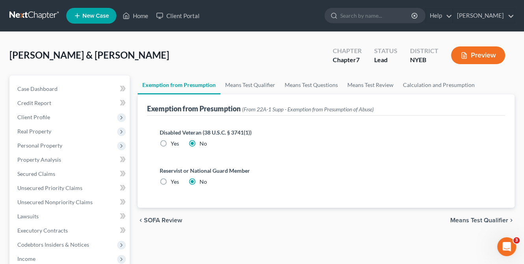
click at [465, 218] on span "Means Test Qualifier" at bounding box center [479, 221] width 58 height 6
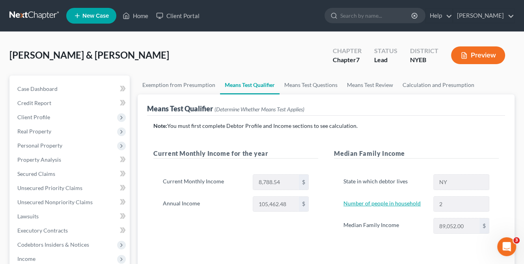
click at [390, 204] on link "Number of people in household" at bounding box center [381, 203] width 77 height 7
select select "1"
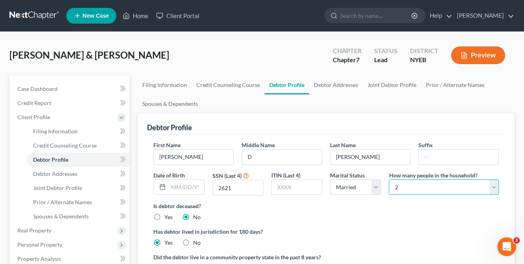
click at [493, 186] on select "Select 1 2 3 4 5 6 7 8 9 10 11 12 13 14 15 16 17 18 19 20" at bounding box center [444, 188] width 110 height 16
select select "3"
click at [389, 180] on select "Select 1 2 3 4 5 6 7 8 9 10 11 12 13 14 15 16 17 18 19 20" at bounding box center [444, 188] width 110 height 16
click at [423, 214] on div "Is debtor deceased? Yes No" at bounding box center [325, 211] width 345 height 19
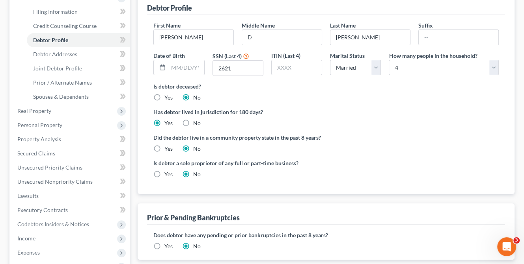
scroll to position [158, 0]
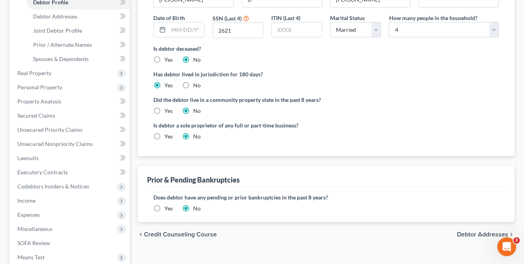
click at [474, 234] on span "Debtor Addresses" at bounding box center [482, 235] width 51 height 6
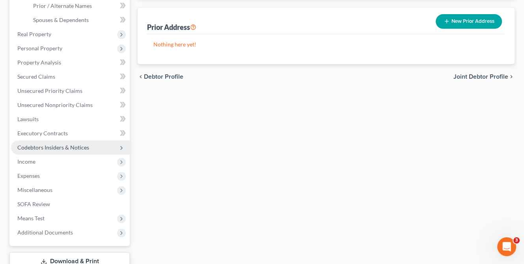
scroll to position [197, 0]
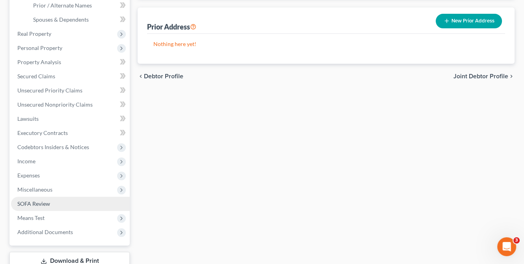
click at [39, 204] on span "SOFA Review" at bounding box center [33, 204] width 33 height 7
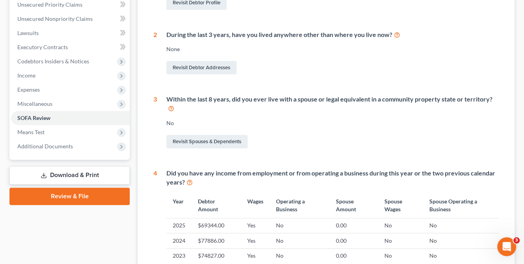
scroll to position [197, 0]
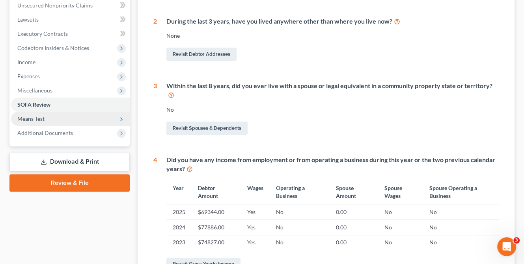
click at [35, 118] on span "Means Test" at bounding box center [30, 118] width 27 height 7
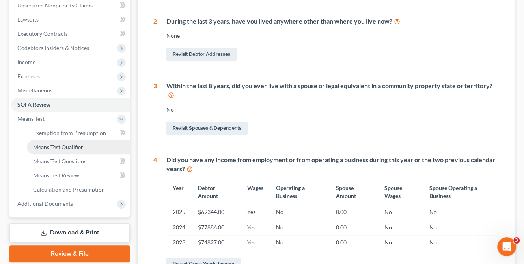
click at [63, 144] on span "Means Test Qualifier" at bounding box center [58, 147] width 50 height 7
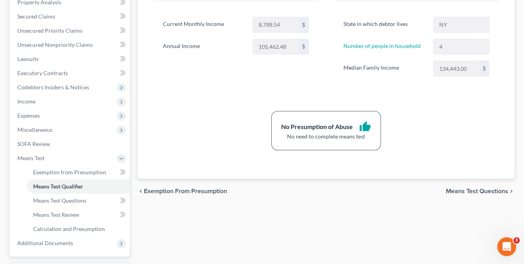
click at [470, 188] on span "Means Test Questions" at bounding box center [477, 191] width 62 height 6
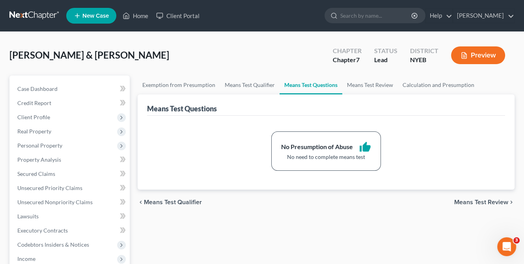
click at [468, 203] on span "Means Test Review" at bounding box center [481, 202] width 54 height 6
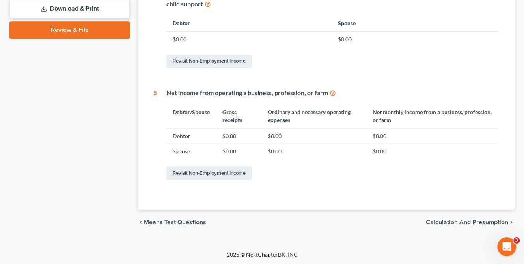
click at [453, 221] on span "Calculation and Presumption" at bounding box center [467, 222] width 82 height 6
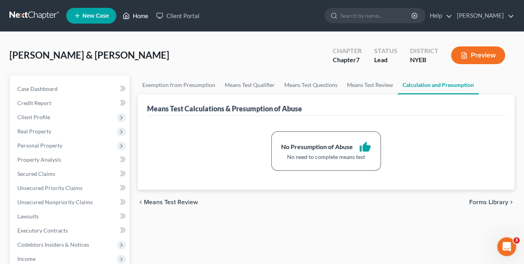
click at [139, 16] on link "Home" at bounding box center [135, 16] width 33 height 14
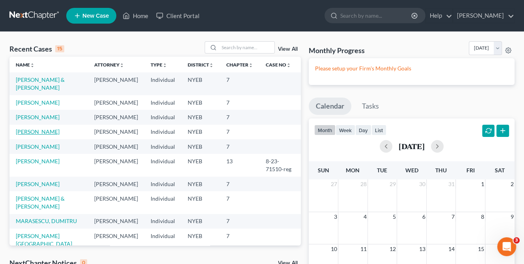
click at [55, 135] on link "[PERSON_NAME]" at bounding box center [38, 131] width 44 height 7
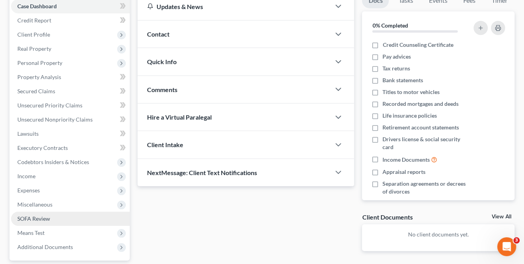
scroll to position [75, 0]
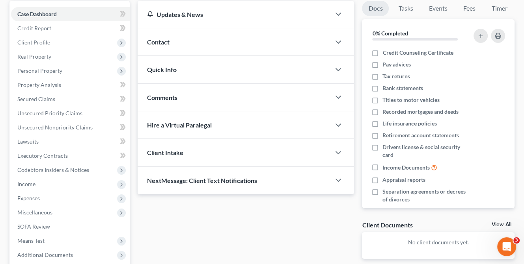
drag, startPoint x: 41, startPoint y: 58, endPoint x: 240, endPoint y: 49, distance: 199.2
click at [41, 58] on span "Real Property" at bounding box center [34, 56] width 34 height 7
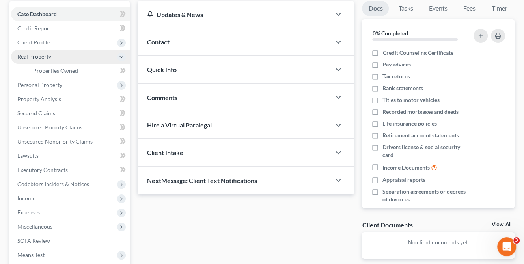
click at [39, 54] on span "Real Property" at bounding box center [34, 56] width 34 height 7
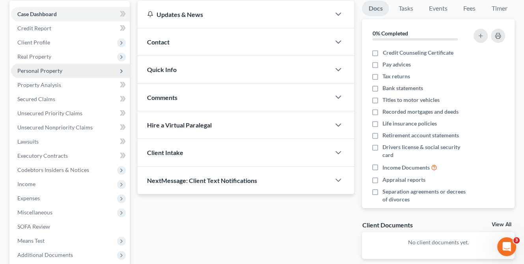
click at [51, 70] on span "Personal Property" at bounding box center [39, 70] width 45 height 7
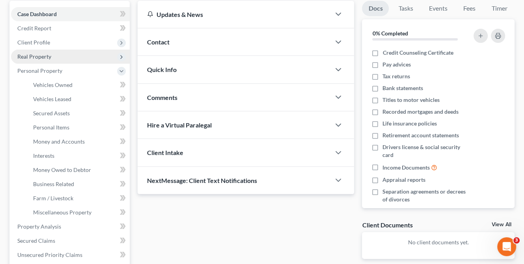
click at [42, 56] on span "Real Property" at bounding box center [34, 56] width 34 height 7
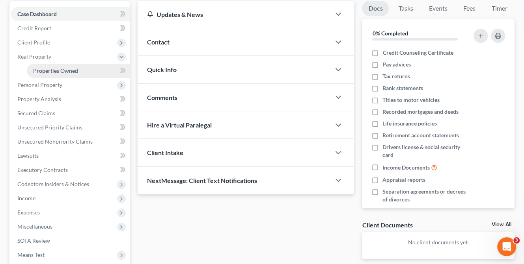
click at [58, 69] on span "Properties Owned" at bounding box center [55, 70] width 45 height 7
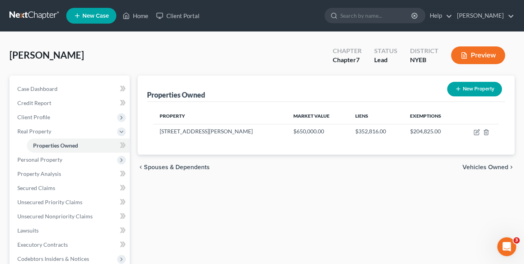
click at [484, 167] on span "Vehicles Owned" at bounding box center [485, 167] width 46 height 6
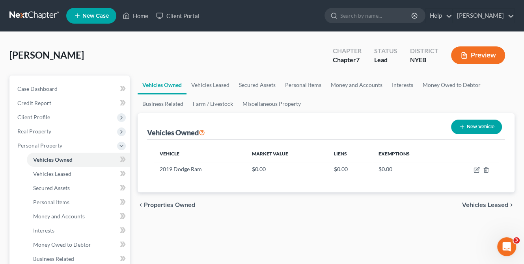
click at [481, 206] on span "Vehicles Leased" at bounding box center [485, 205] width 46 height 6
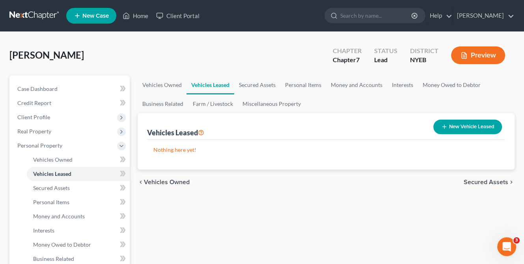
click at [490, 182] on span "Secured Assets" at bounding box center [485, 182] width 45 height 6
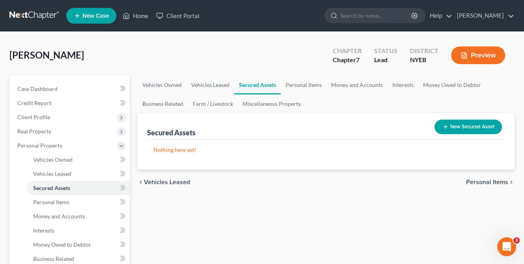
click at [490, 182] on span "Personal Items" at bounding box center [487, 182] width 42 height 6
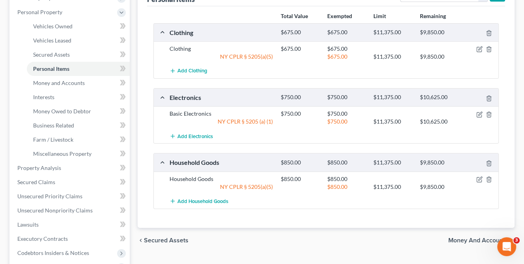
scroll to position [236, 0]
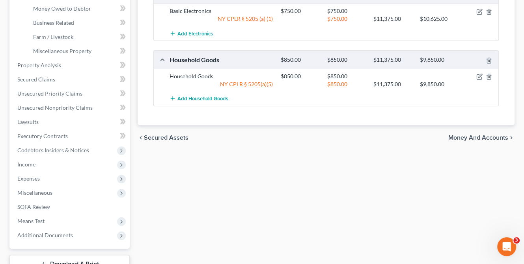
click at [478, 137] on span "Money and Accounts" at bounding box center [478, 138] width 60 height 6
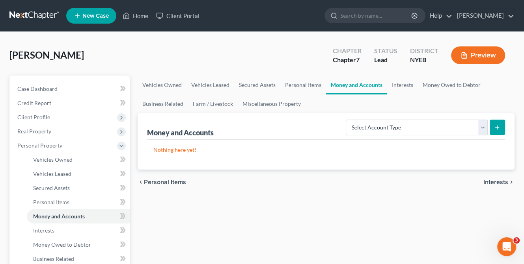
click at [498, 179] on span "Interests" at bounding box center [495, 182] width 25 height 6
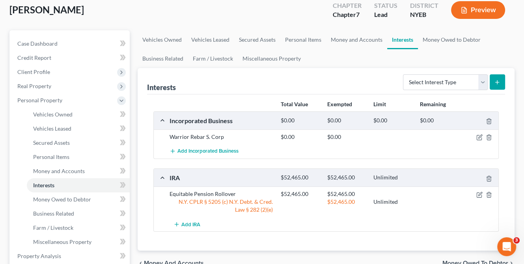
scroll to position [79, 0]
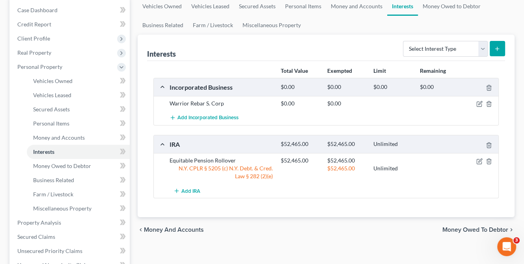
click at [477, 229] on span "Money Owed to Debtor" at bounding box center [475, 230] width 66 height 6
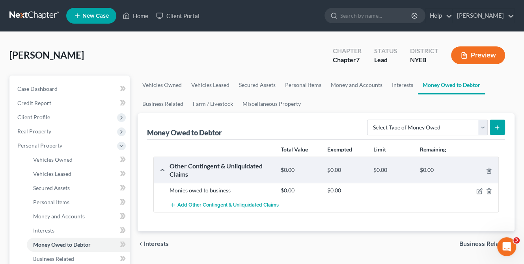
scroll to position [79, 0]
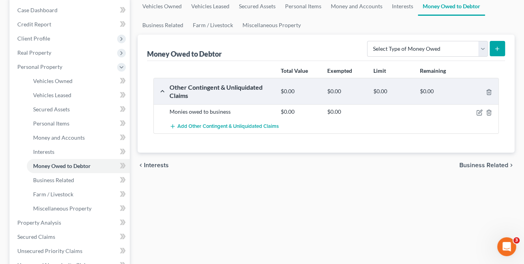
click at [472, 168] on span "Business Related" at bounding box center [483, 165] width 49 height 6
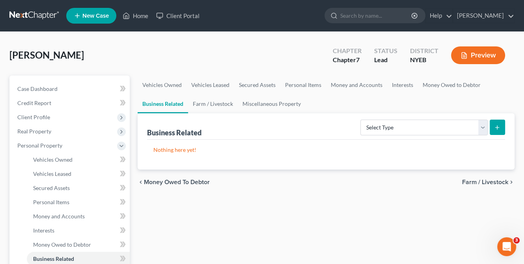
drag, startPoint x: 481, startPoint y: 179, endPoint x: 495, endPoint y: 181, distance: 13.9
click at [481, 179] on span "Farm / Livestock" at bounding box center [485, 182] width 46 height 6
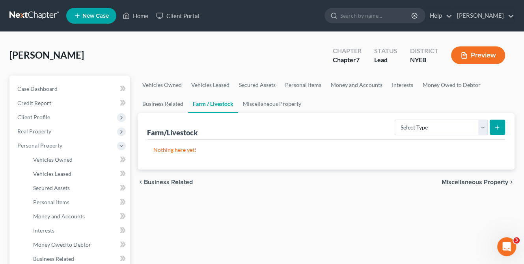
click at [471, 180] on span "Miscellaneous Property" at bounding box center [474, 182] width 67 height 6
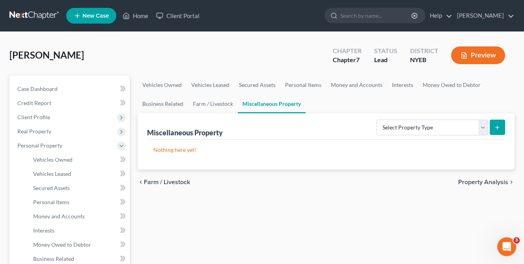
click at [471, 180] on span "Property Analysis" at bounding box center [483, 182] width 50 height 6
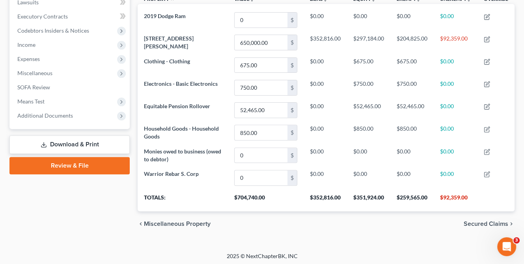
scroll to position [215, 0]
click at [484, 221] on span "Secured Claims" at bounding box center [485, 224] width 45 height 6
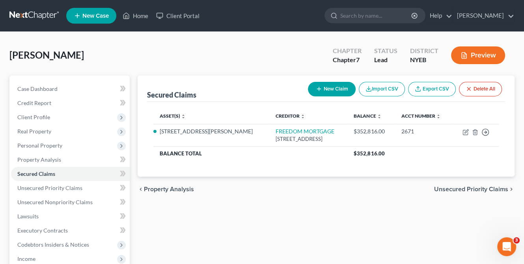
click at [475, 188] on span "Unsecured Priority Claims" at bounding box center [471, 189] width 74 height 6
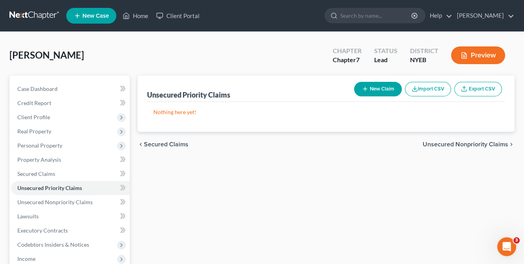
click at [464, 141] on span "Unsecured Nonpriority Claims" at bounding box center [465, 144] width 86 height 6
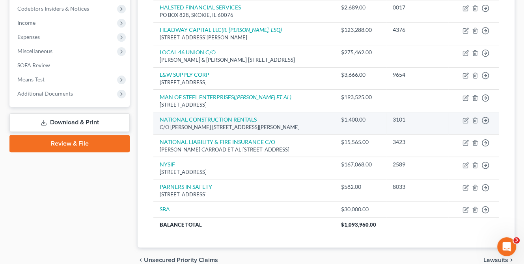
scroll to position [273, 0]
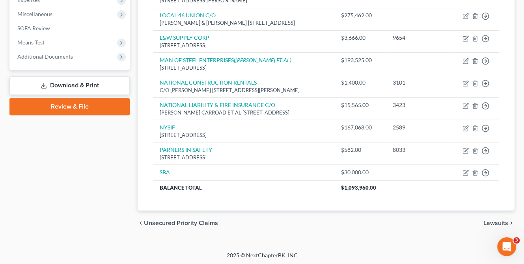
click at [490, 221] on span "Lawsuits" at bounding box center [495, 223] width 25 height 6
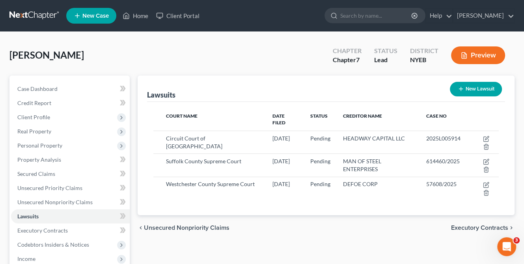
click at [478, 225] on span "Executory Contracts" at bounding box center [479, 228] width 57 height 6
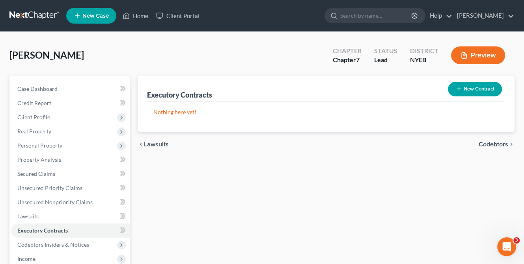
click at [481, 141] on span "Codebtors" at bounding box center [493, 144] width 30 height 6
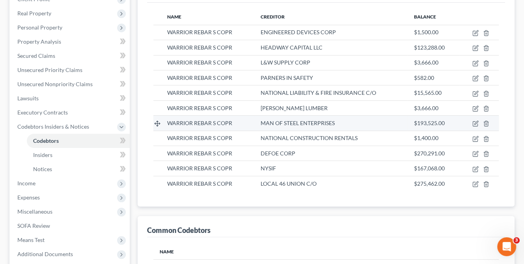
scroll to position [197, 0]
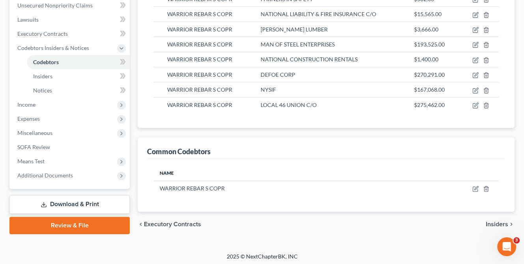
click at [495, 221] on span "Insiders" at bounding box center [496, 224] width 22 height 6
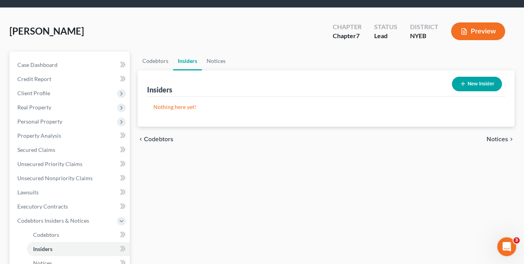
scroll to position [3, 0]
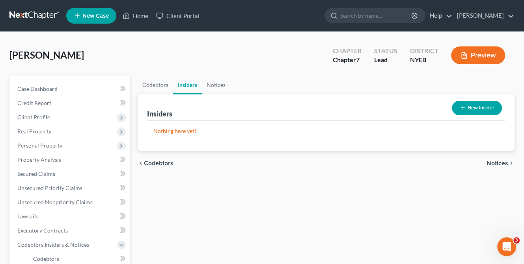
click at [498, 161] on span "Notices" at bounding box center [497, 163] width 22 height 6
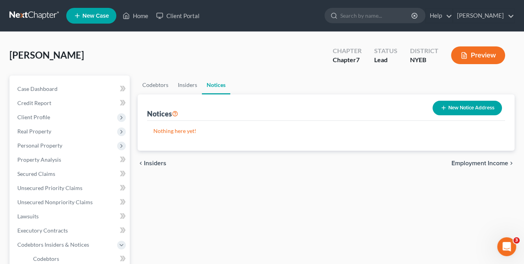
click at [150, 163] on span "Insiders" at bounding box center [155, 163] width 22 height 6
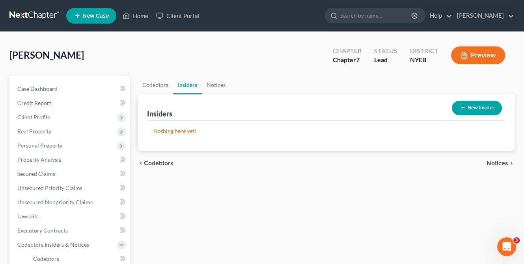
click at [150, 164] on span "Codebtors" at bounding box center [159, 163] width 30 height 6
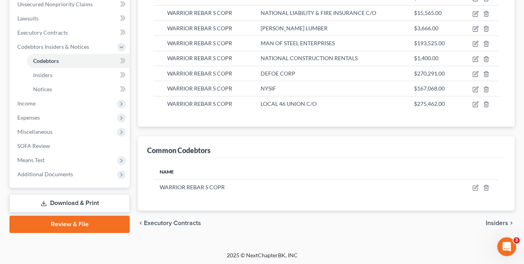
click at [498, 220] on span "Insiders" at bounding box center [496, 223] width 22 height 6
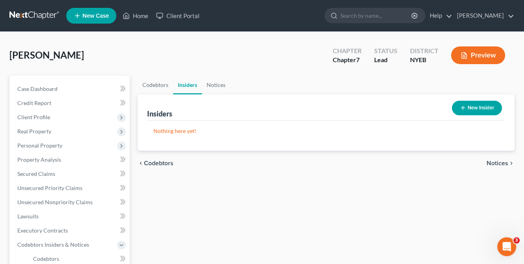
click at [493, 163] on span "Notices" at bounding box center [497, 163] width 22 height 6
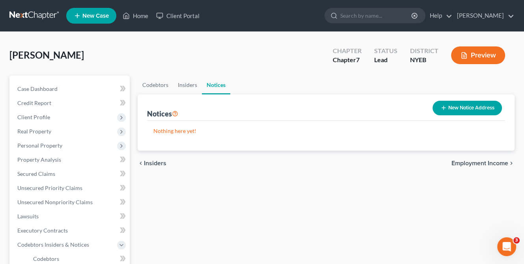
click at [494, 162] on span "Employment Income" at bounding box center [479, 163] width 57 height 6
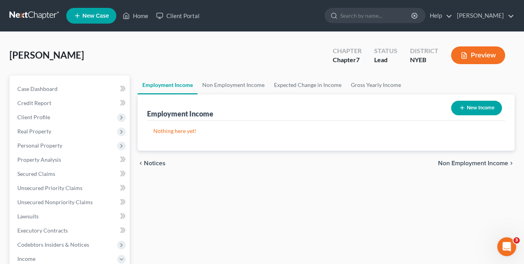
click at [490, 162] on span "Non Employment Income" at bounding box center [473, 163] width 70 height 6
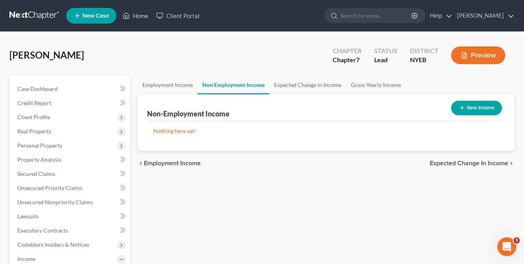
click at [481, 162] on span "Expected Change in Income" at bounding box center [468, 163] width 78 height 6
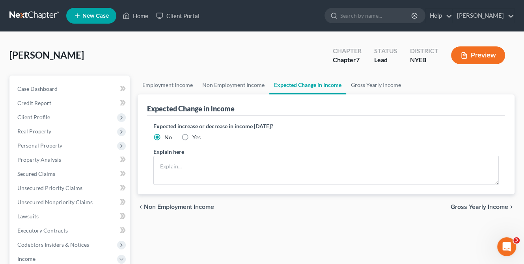
click at [490, 205] on span "Gross Yearly Income" at bounding box center [479, 207] width 58 height 6
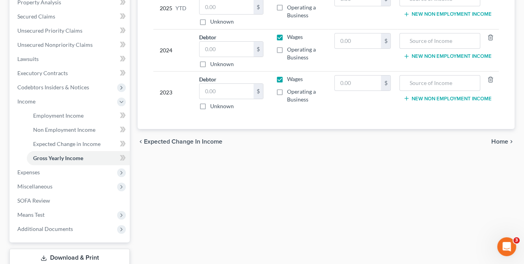
click at [495, 142] on span "Home" at bounding box center [499, 142] width 17 height 6
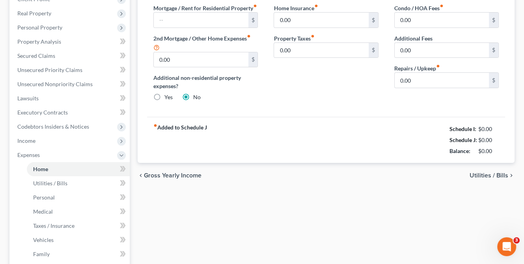
click at [493, 179] on span "Utilities / Bills" at bounding box center [488, 176] width 39 height 6
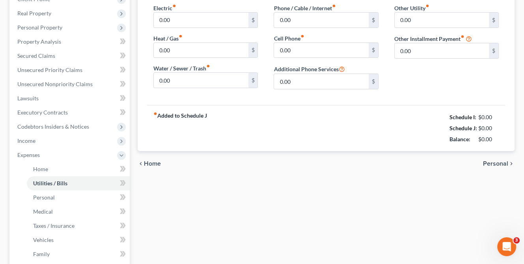
click at [496, 162] on span "Personal" at bounding box center [495, 164] width 25 height 6
